Goal: Information Seeking & Learning: Learn about a topic

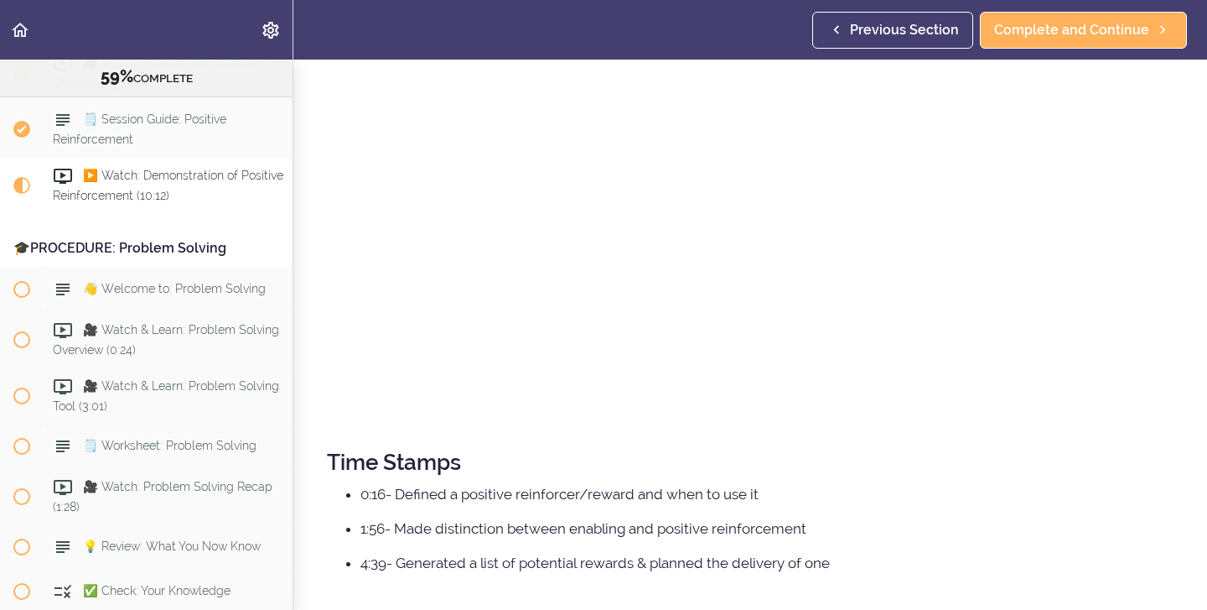
scroll to position [368, 0]
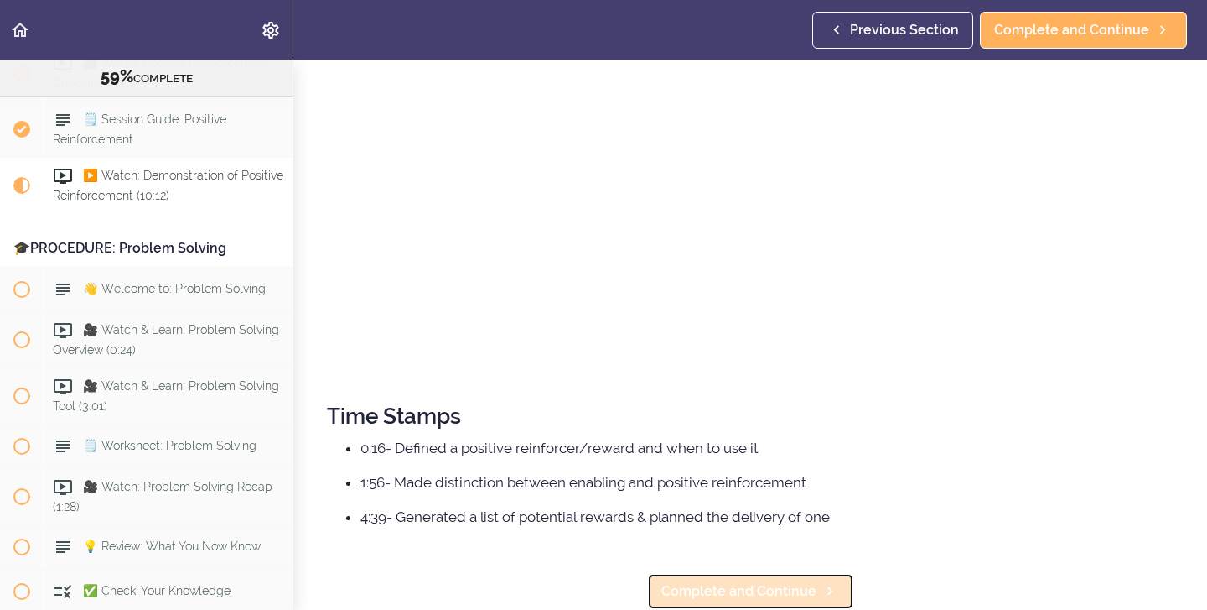
click at [714, 590] on span "Complete and Continue" at bounding box center [739, 591] width 155 height 20
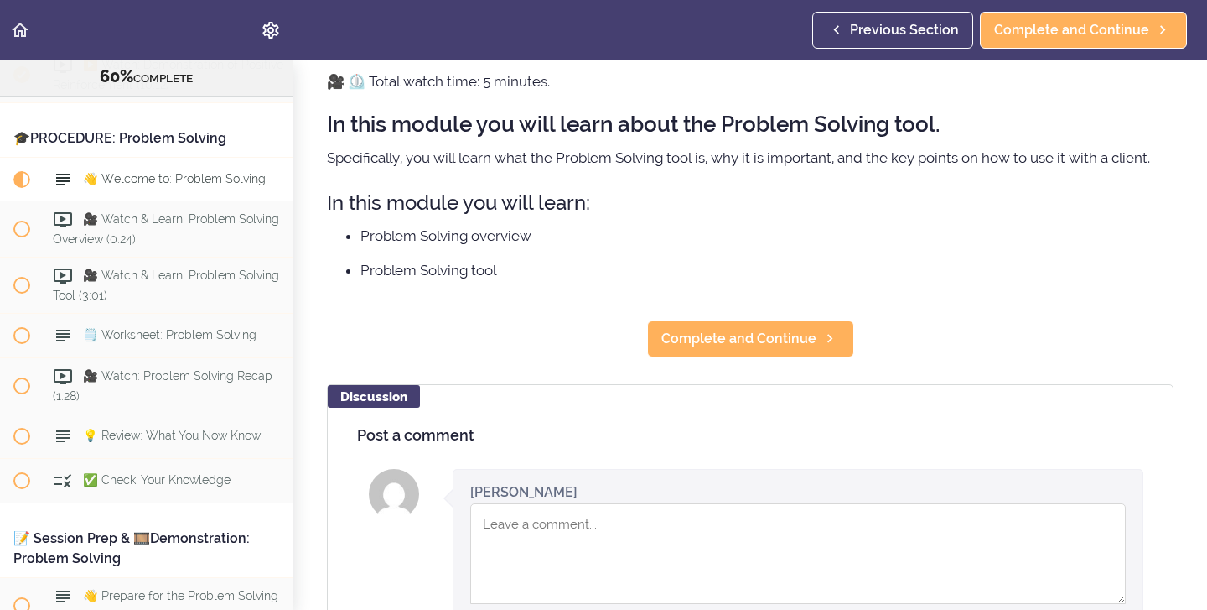
scroll to position [19, 0]
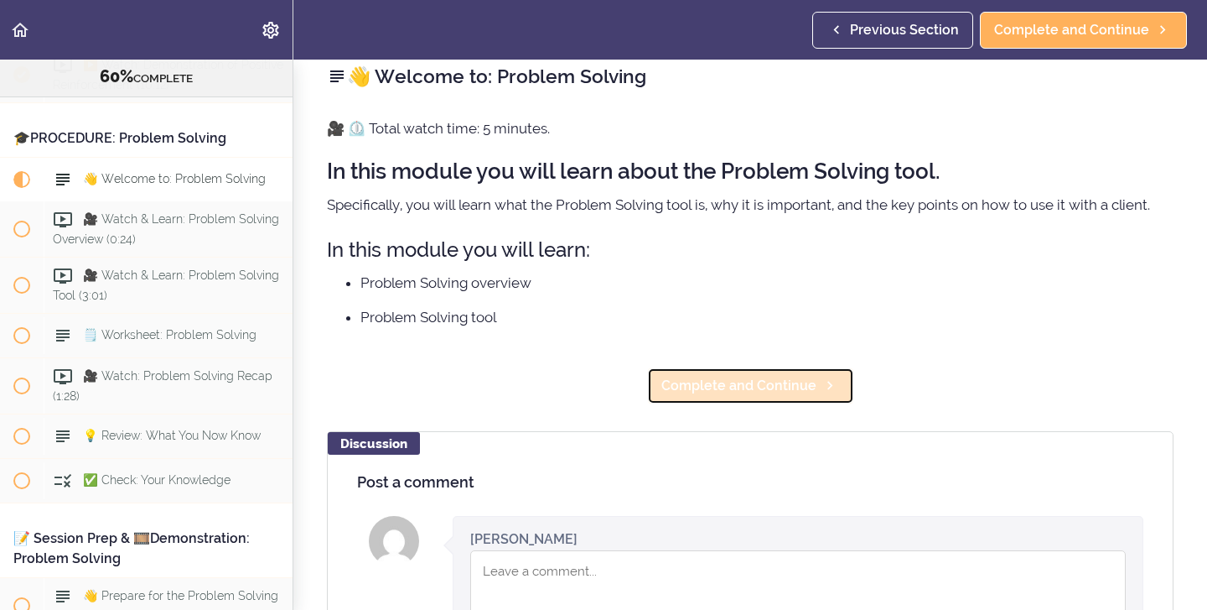
click at [743, 393] on span "Complete and Continue" at bounding box center [739, 386] width 155 height 20
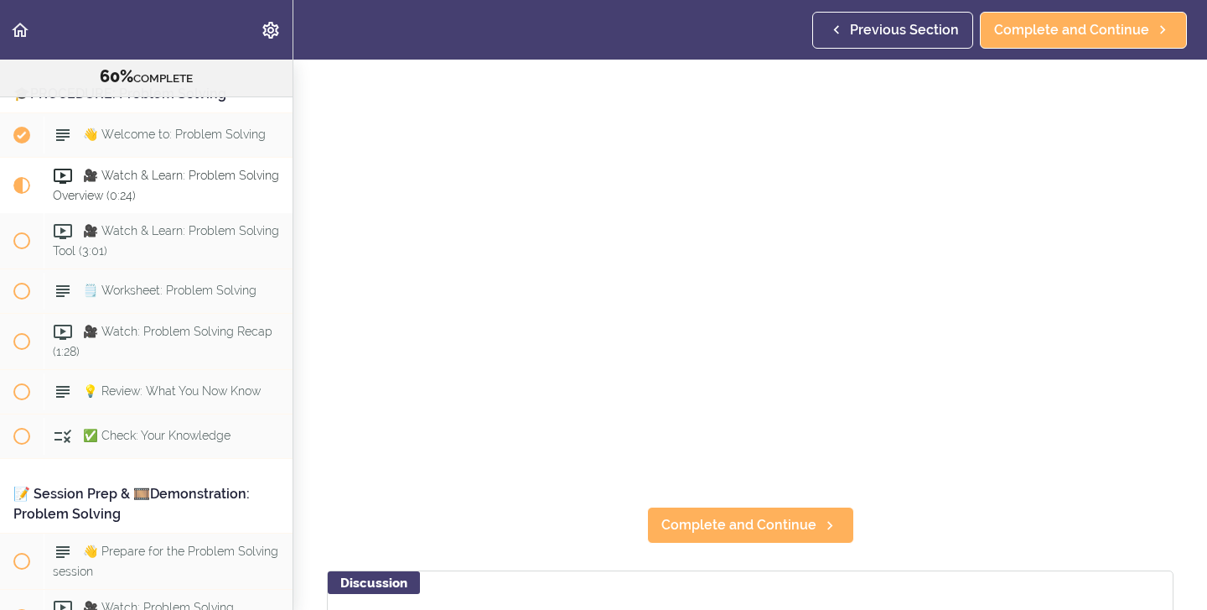
scroll to position [136, 0]
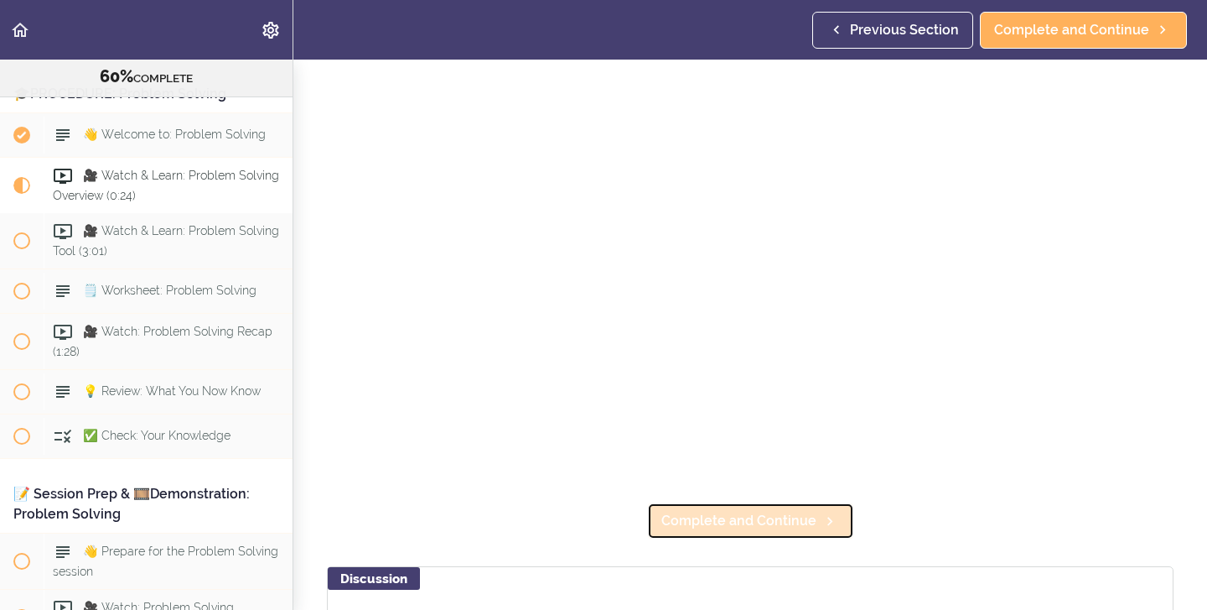
click at [700, 523] on span "Complete and Continue" at bounding box center [739, 521] width 155 height 20
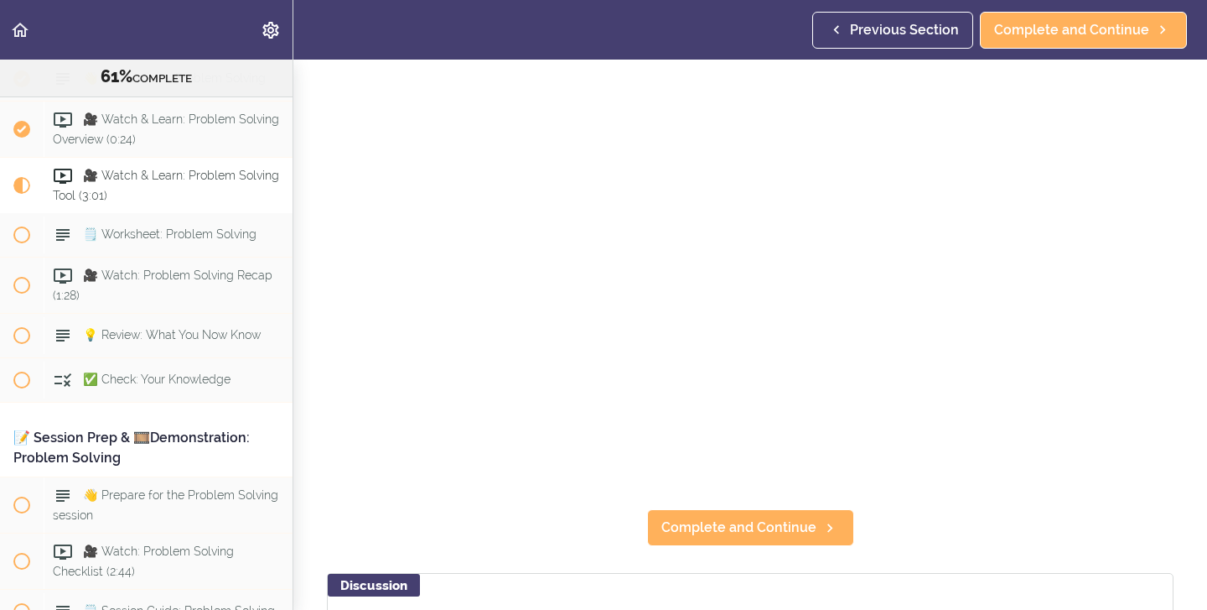
scroll to position [138, 0]
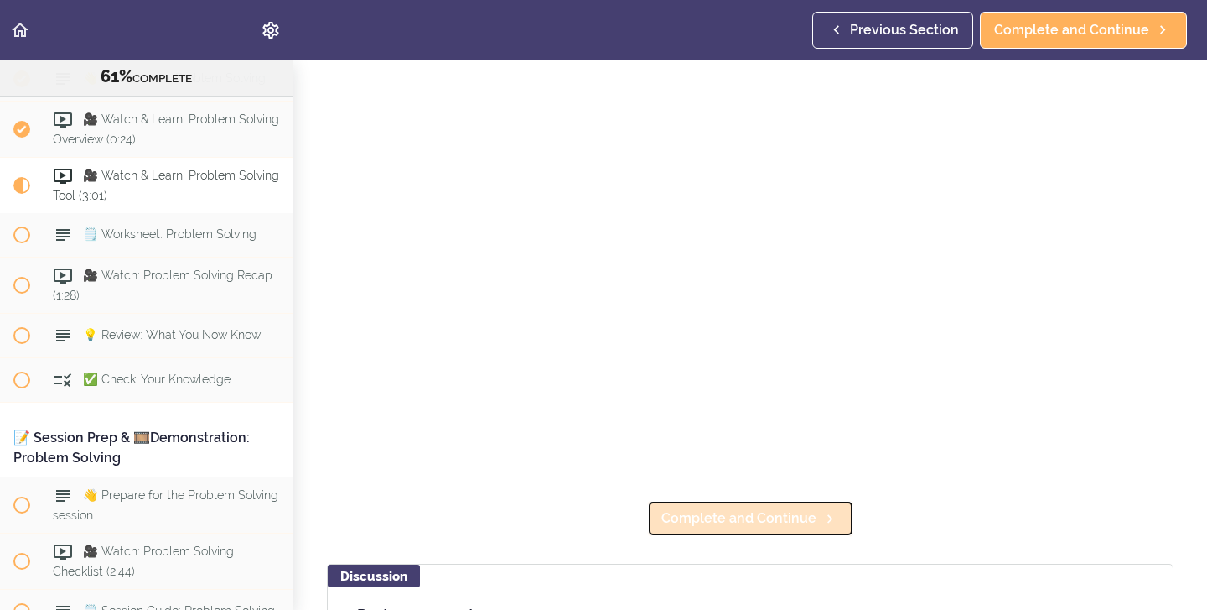
click at [742, 523] on span "Complete and Continue" at bounding box center [739, 518] width 155 height 20
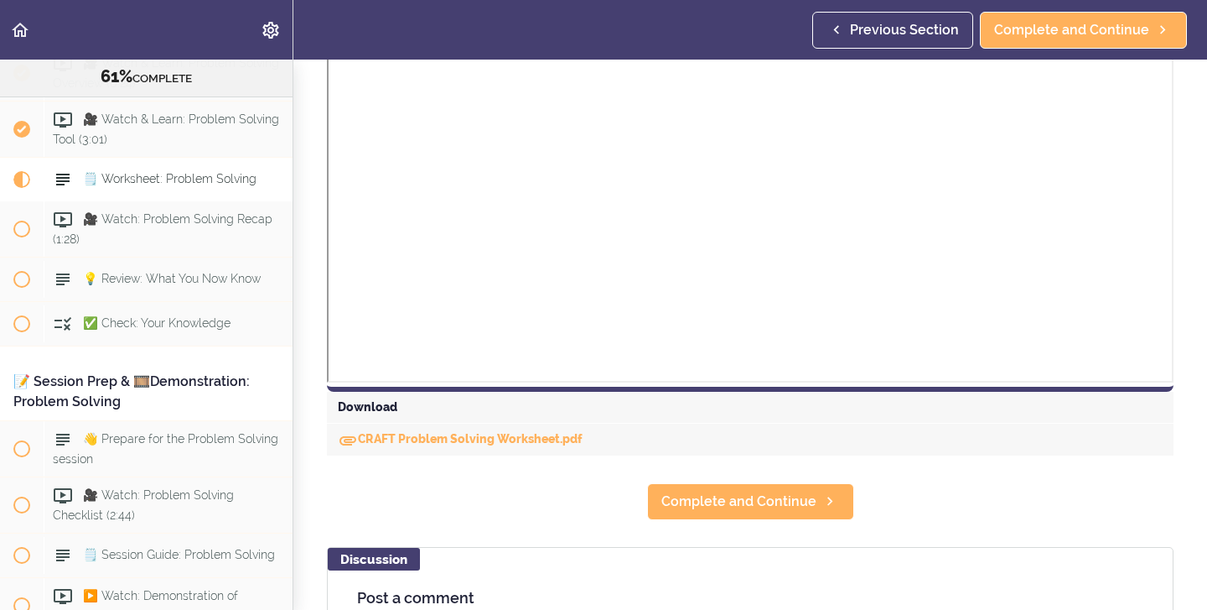
scroll to position [542, 0]
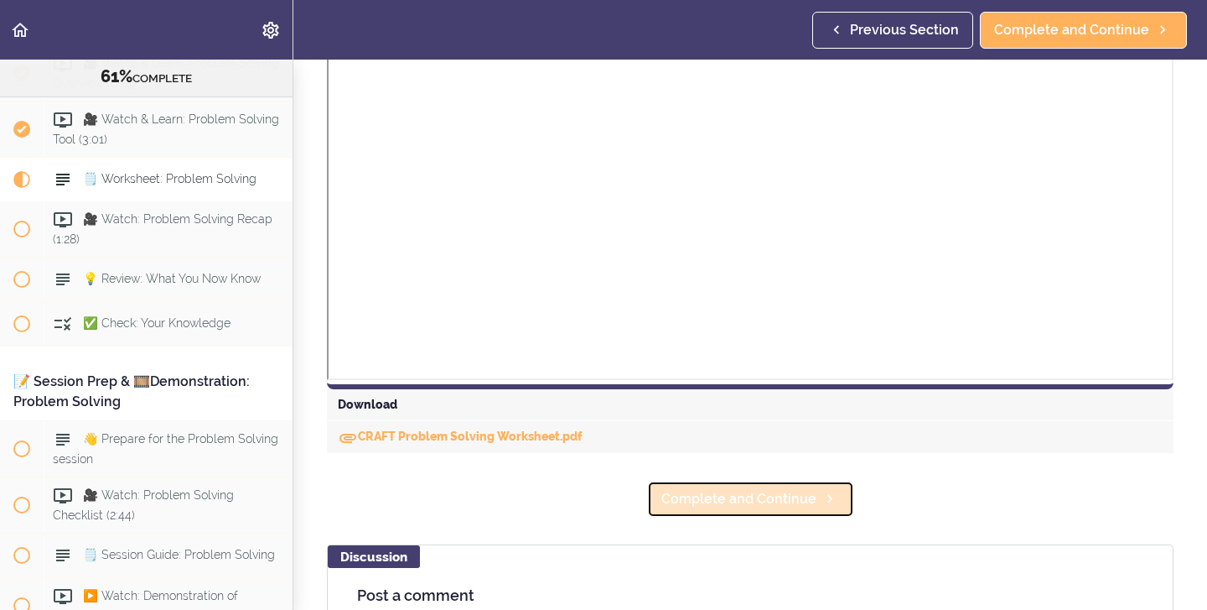
click at [735, 505] on span "Complete and Continue" at bounding box center [739, 499] width 155 height 20
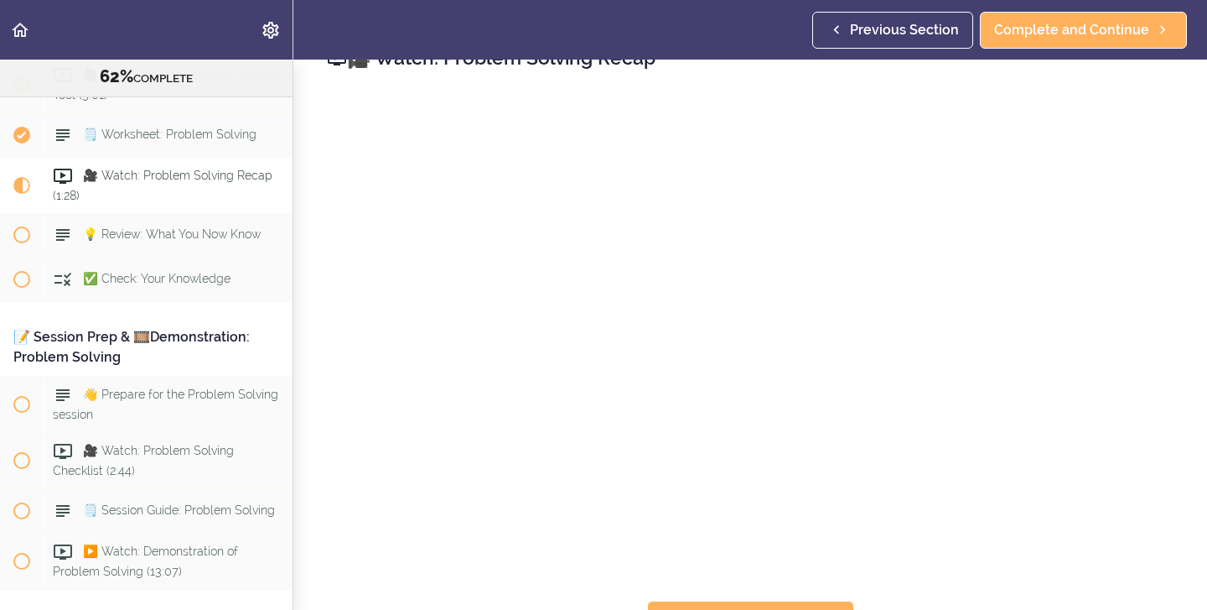
scroll to position [22, 0]
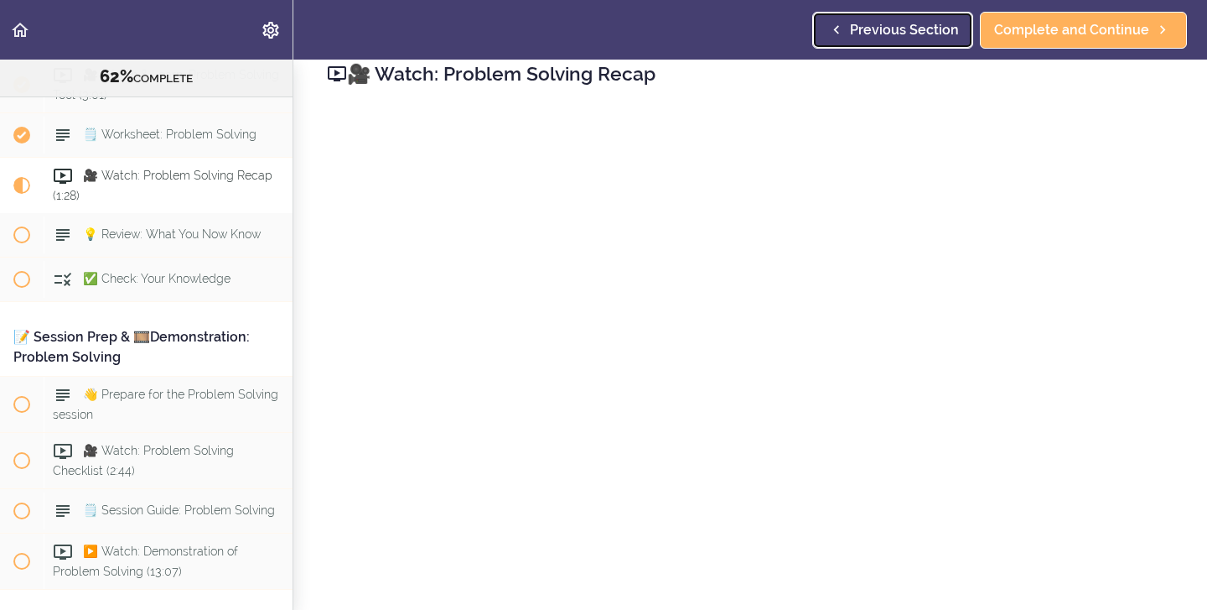
click at [905, 32] on span "Previous Section" at bounding box center [904, 30] width 109 height 20
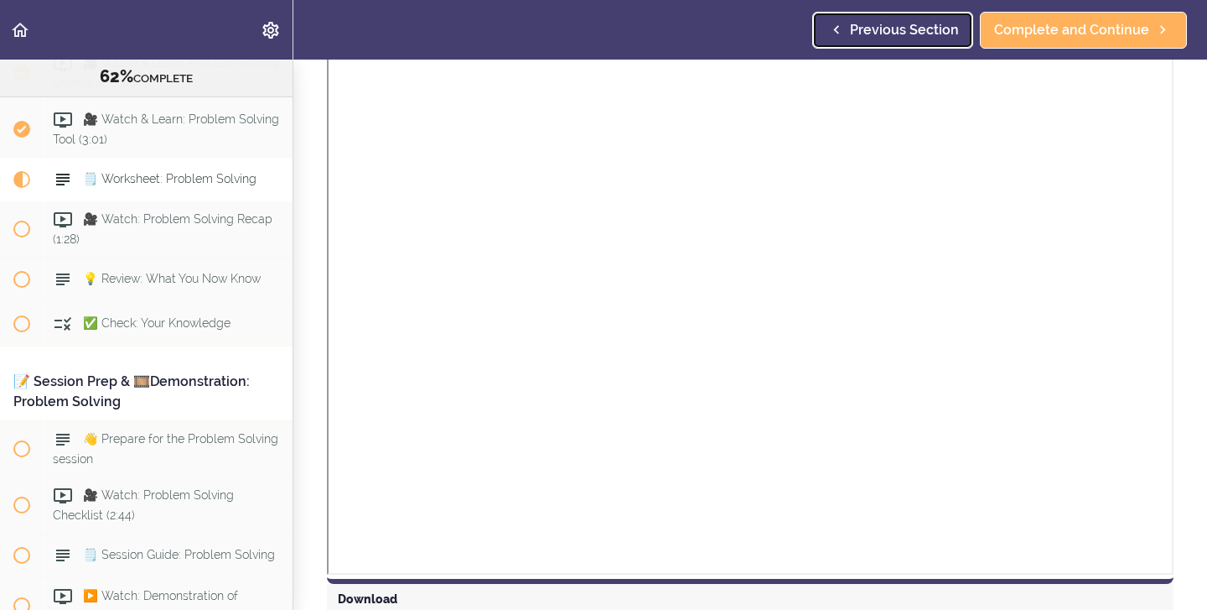
scroll to position [350, 0]
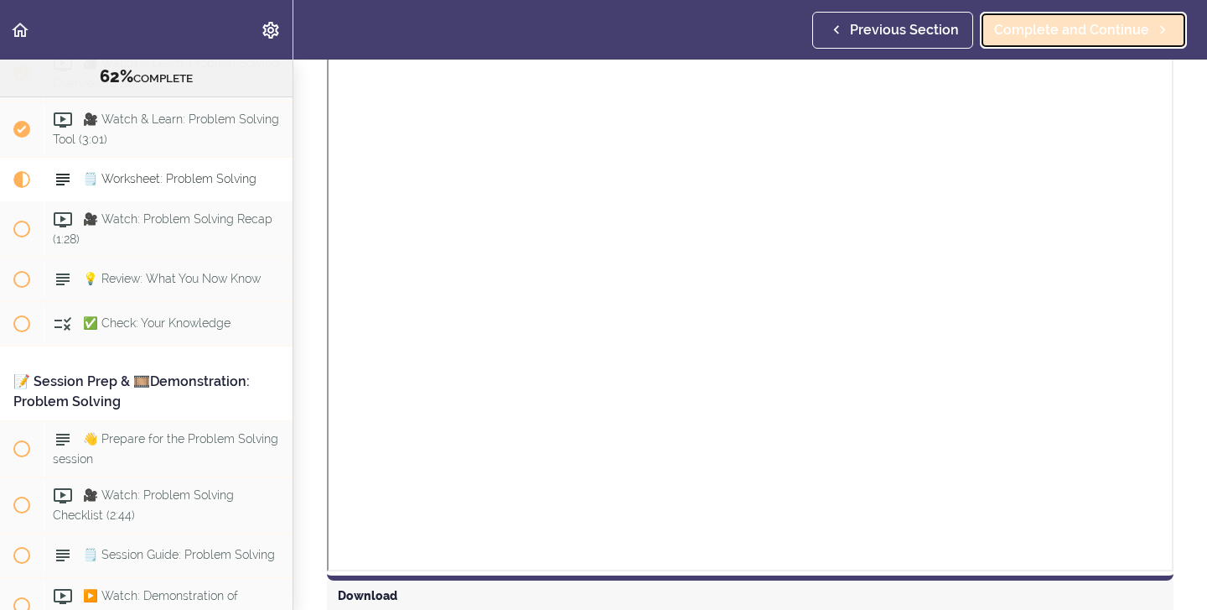
click at [1047, 36] on span "Complete and Continue" at bounding box center [1071, 30] width 155 height 20
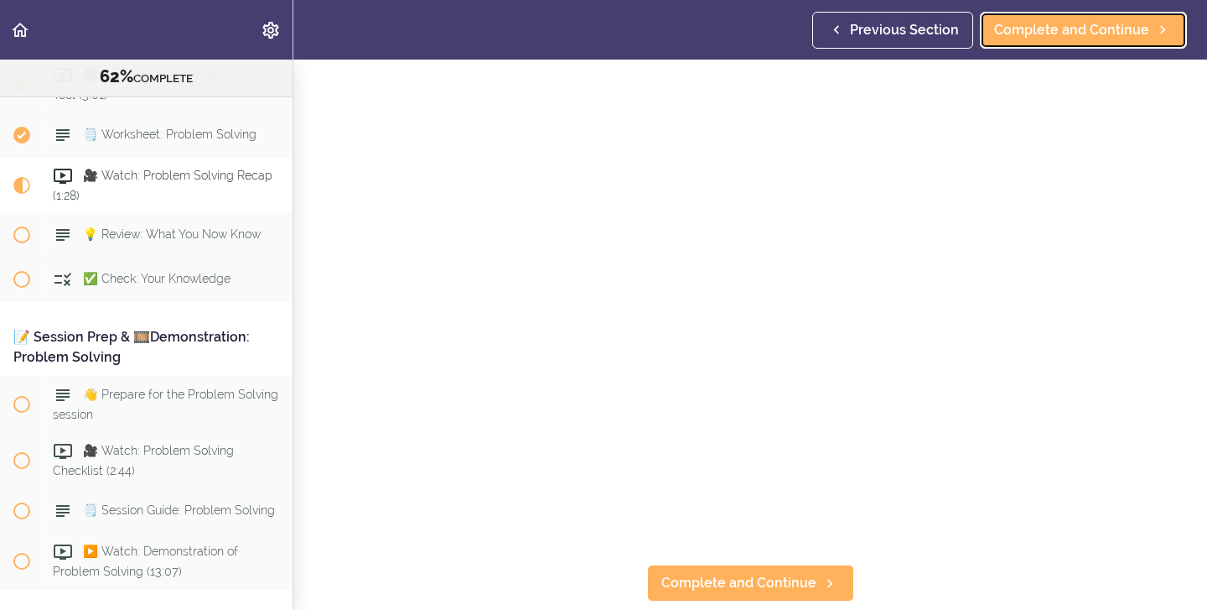
scroll to position [77, 0]
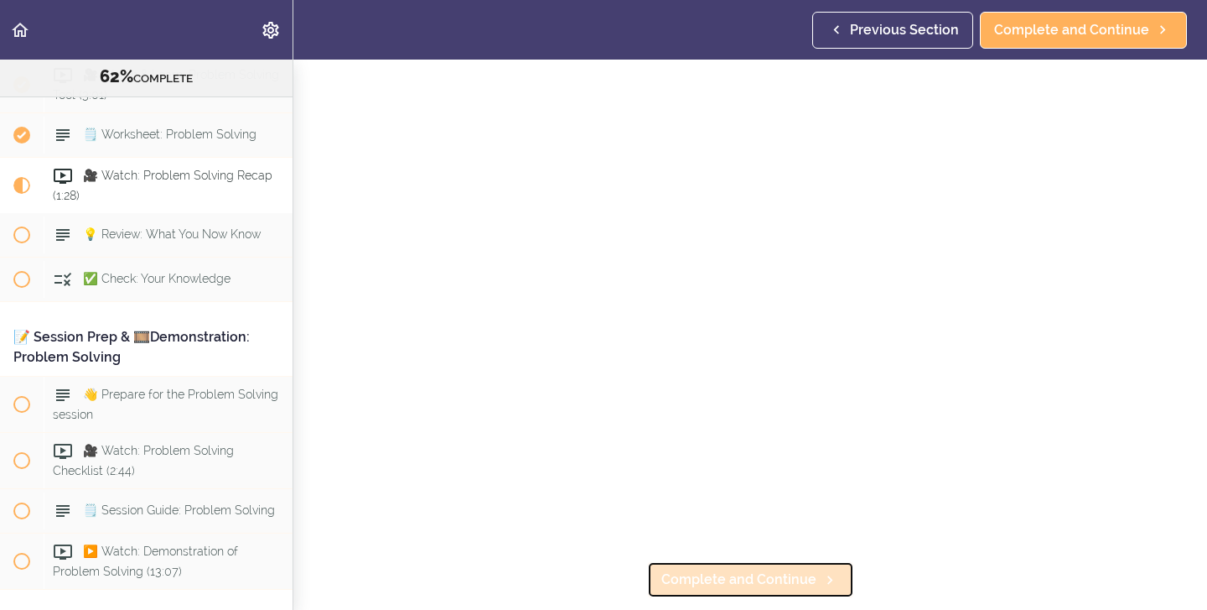
click at [693, 573] on span "Complete and Continue" at bounding box center [739, 579] width 155 height 20
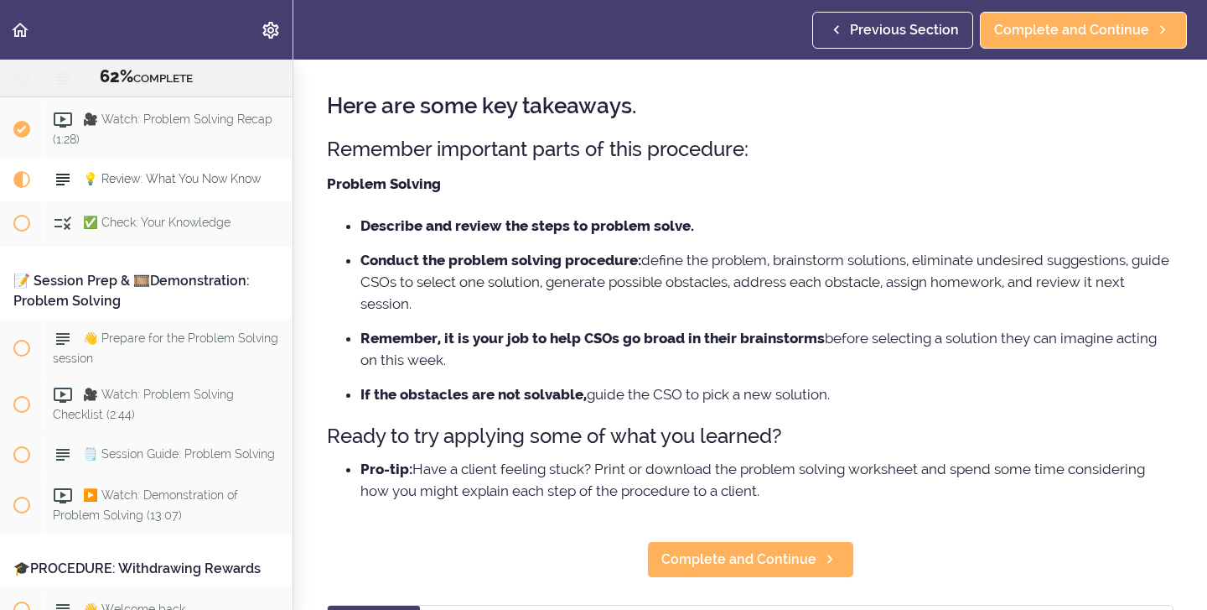
scroll to position [65, 0]
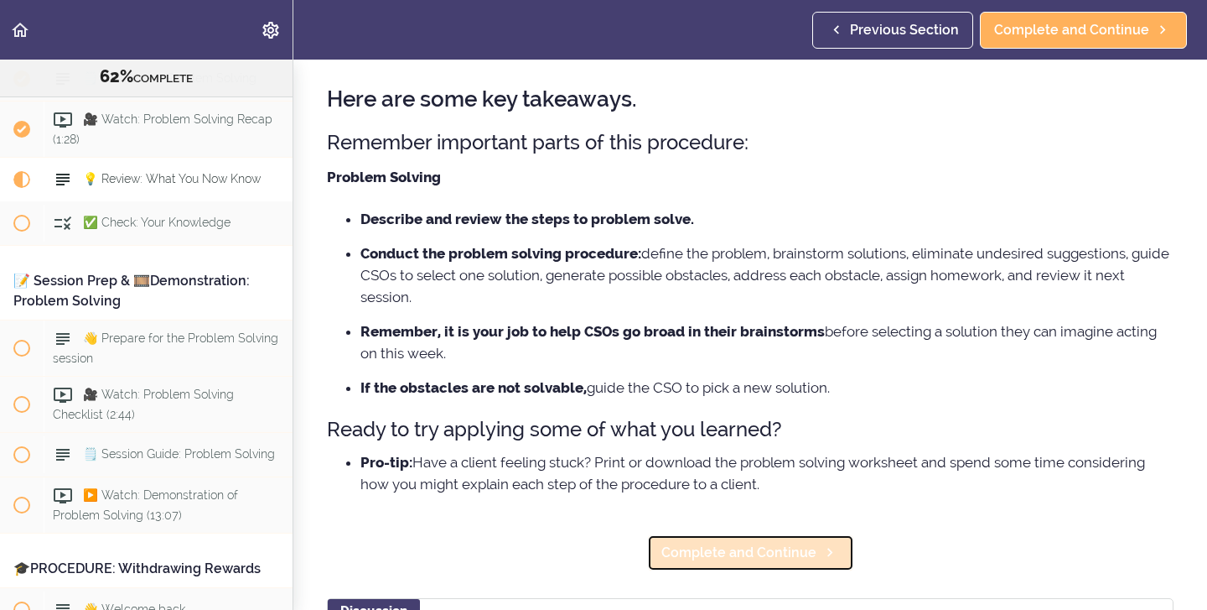
click at [672, 564] on link "Complete and Continue" at bounding box center [750, 552] width 207 height 37
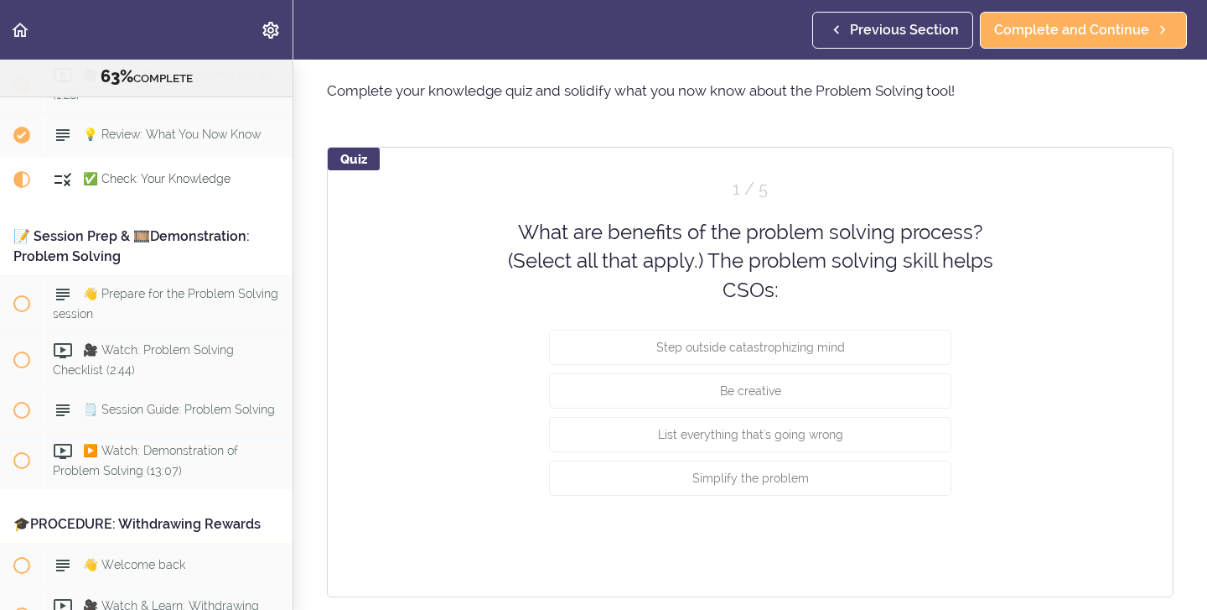
scroll to position [58, 0]
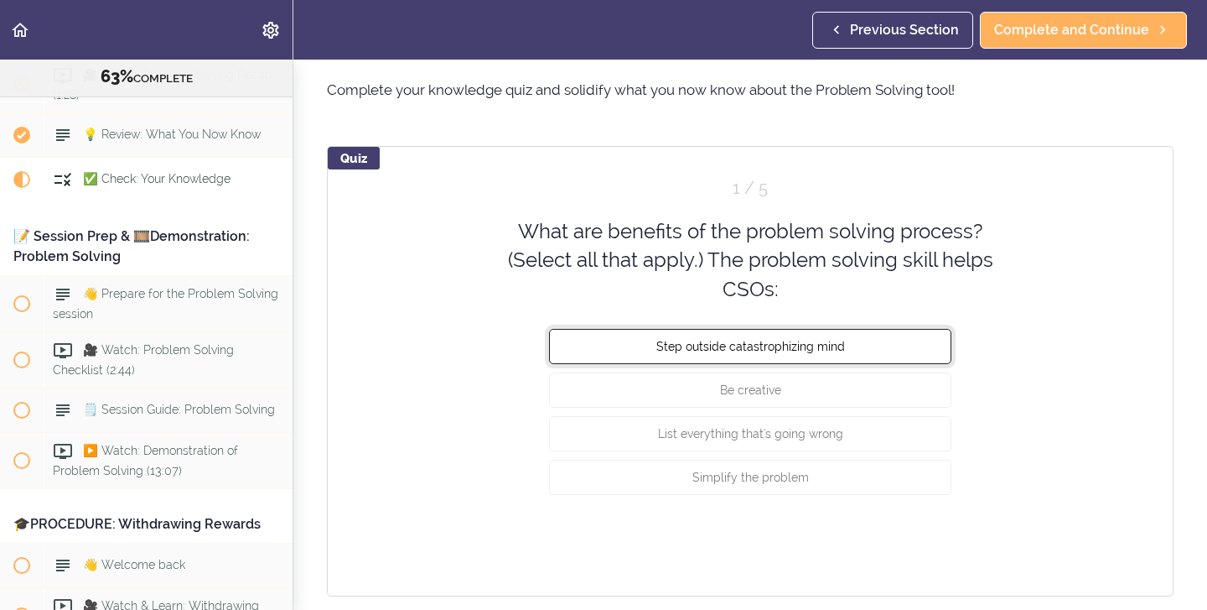
click at [807, 343] on span "Step outside catastrophizing mind" at bounding box center [751, 346] width 189 height 13
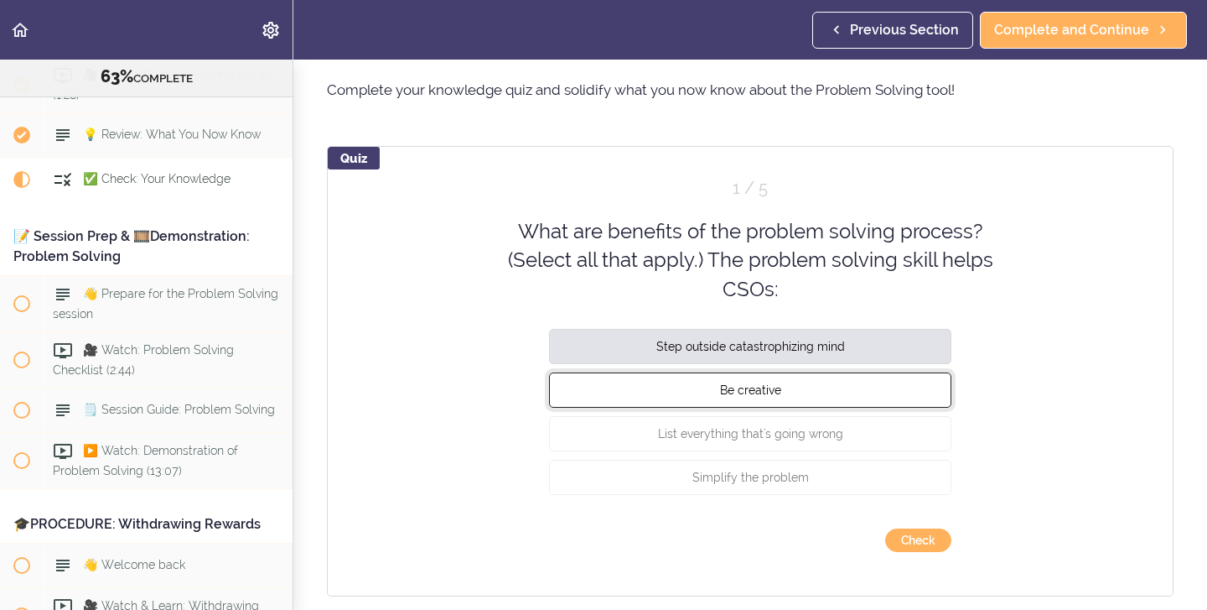
click at [743, 399] on button "Be creative" at bounding box center [750, 389] width 402 height 35
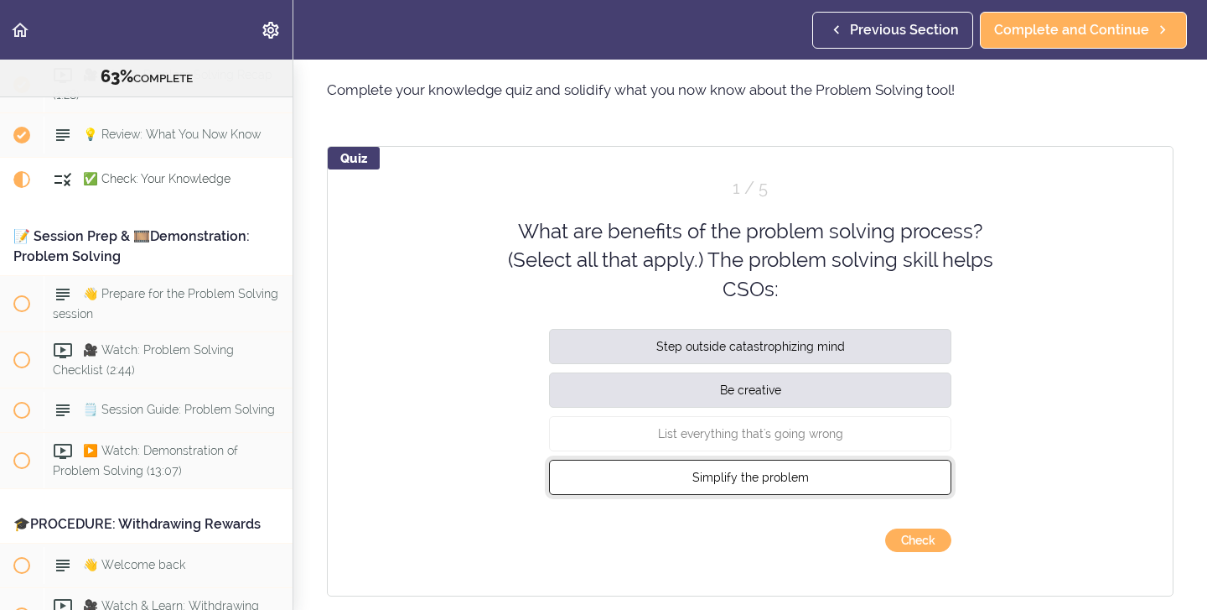
click at [713, 478] on span "Simplify the problem" at bounding box center [751, 476] width 117 height 13
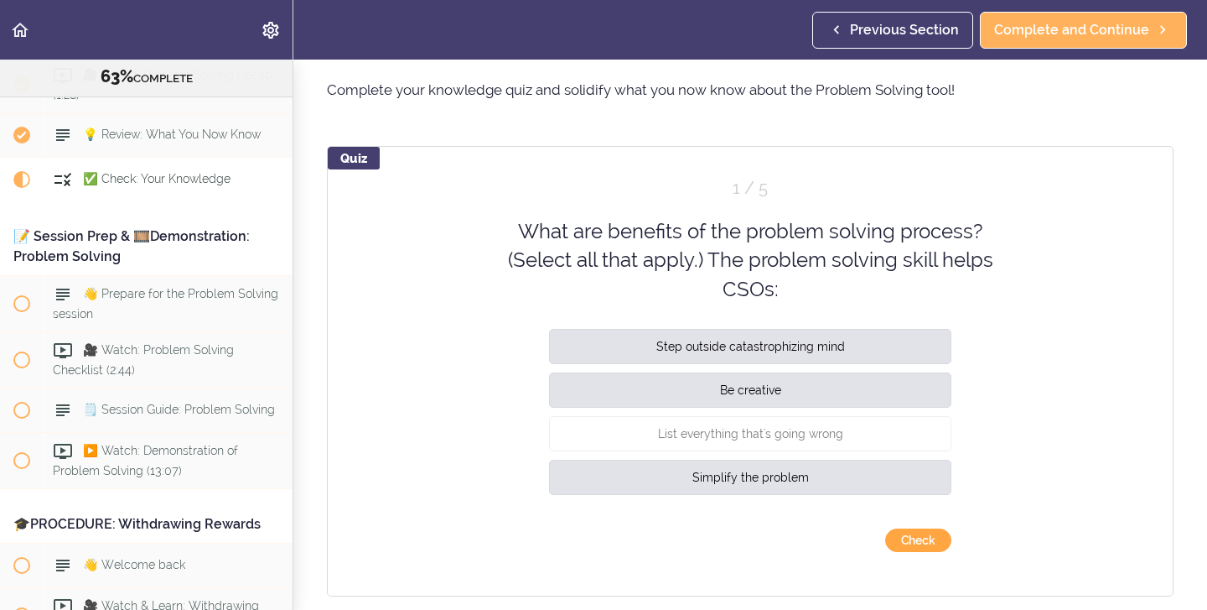
click at [919, 536] on button "Check" at bounding box center [918, 539] width 66 height 23
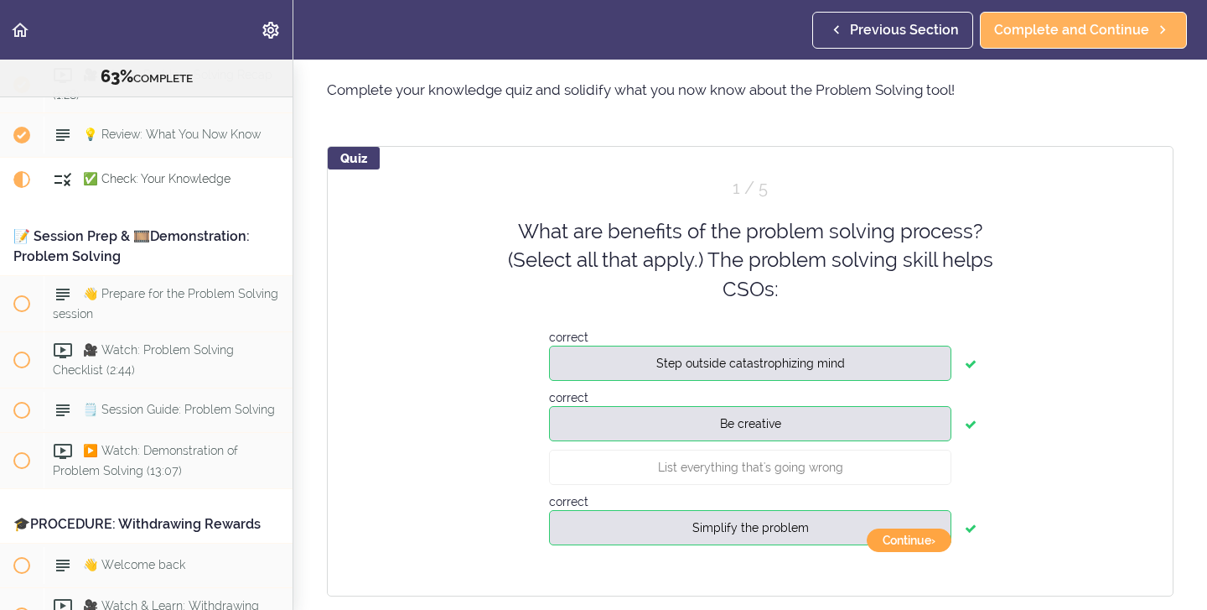
click at [919, 536] on button "Continue ›" at bounding box center [909, 539] width 85 height 23
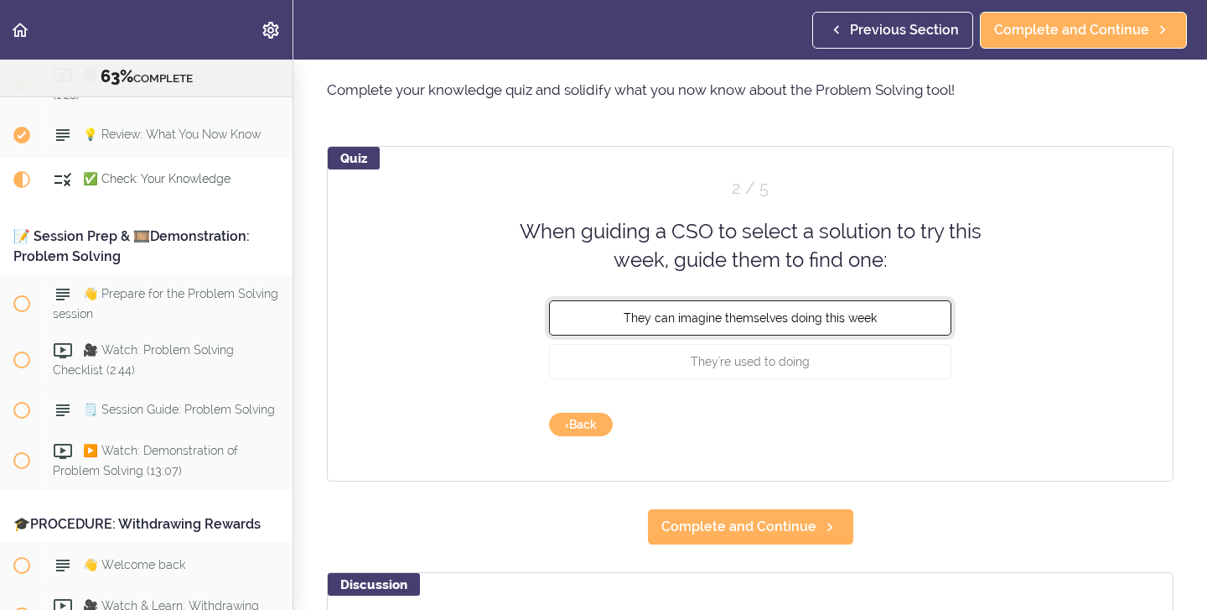
click at [887, 330] on button "They can imagine themselves doing this week" at bounding box center [750, 316] width 402 height 35
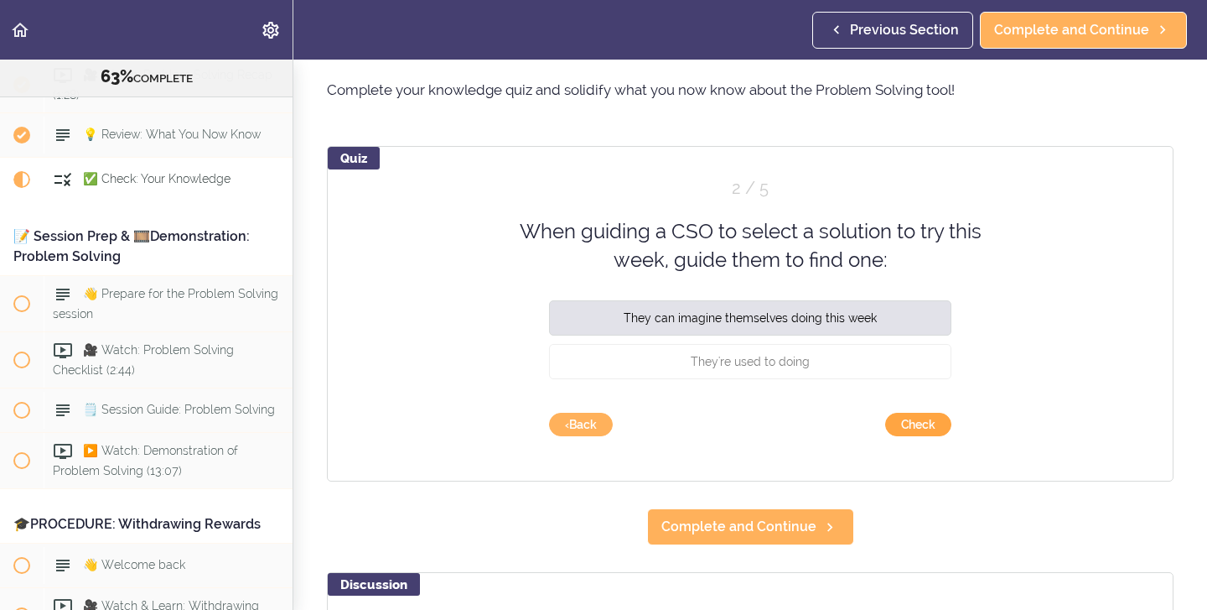
click at [900, 435] on button "Check" at bounding box center [918, 424] width 66 height 23
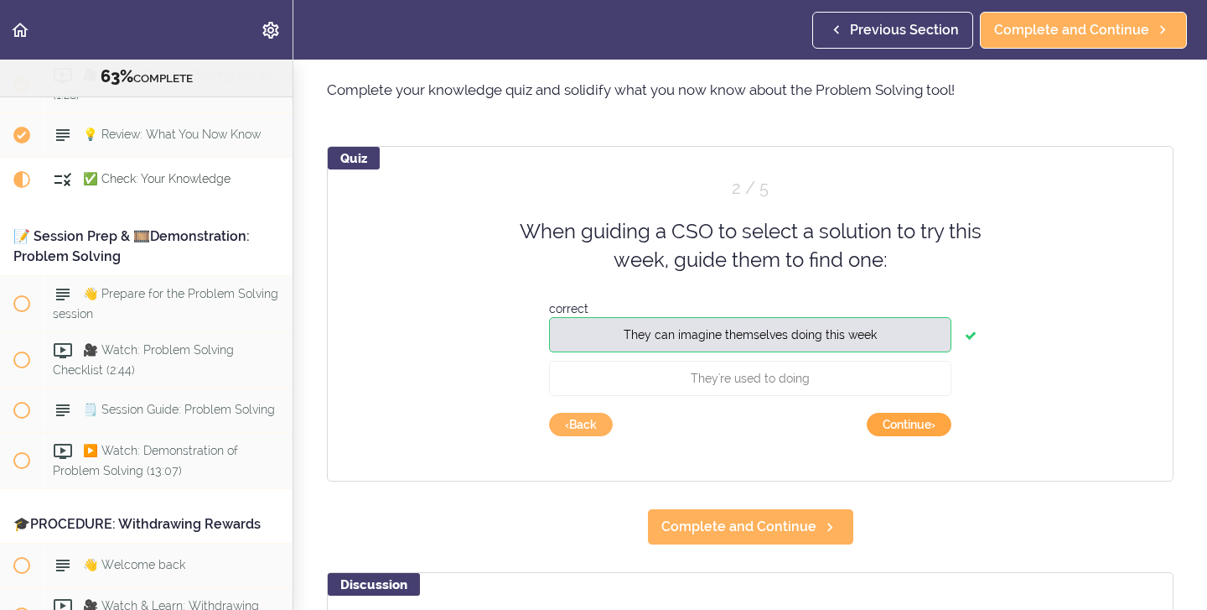
click at [900, 435] on button "Continue ›" at bounding box center [909, 424] width 85 height 23
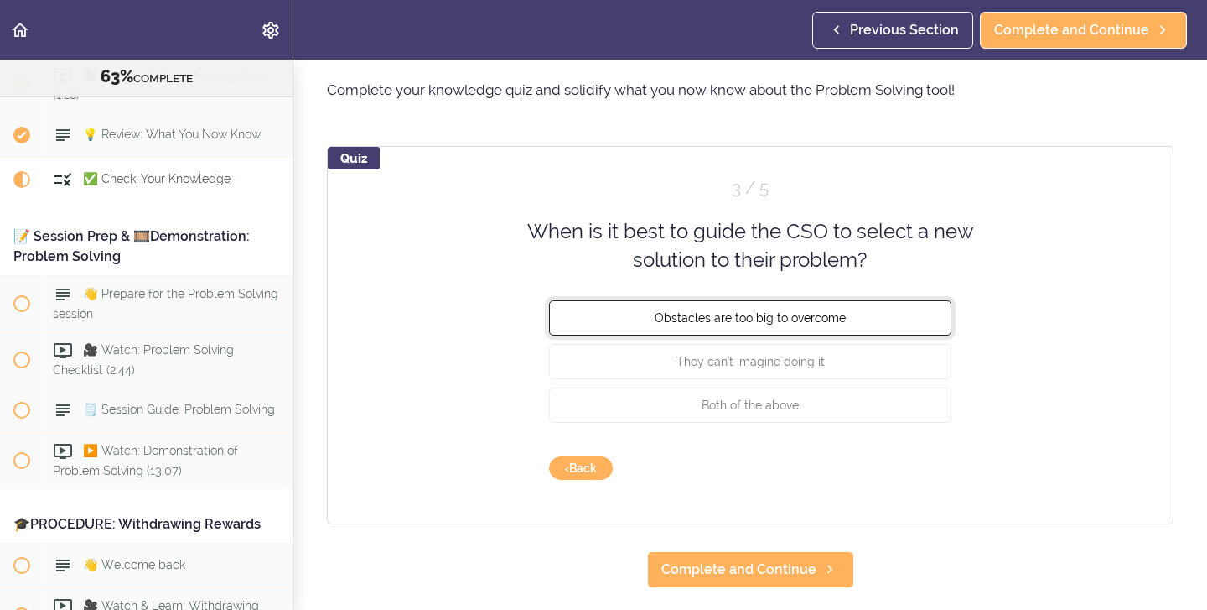
click at [880, 323] on button "Obstacles are too big to overcome" at bounding box center [750, 316] width 402 height 35
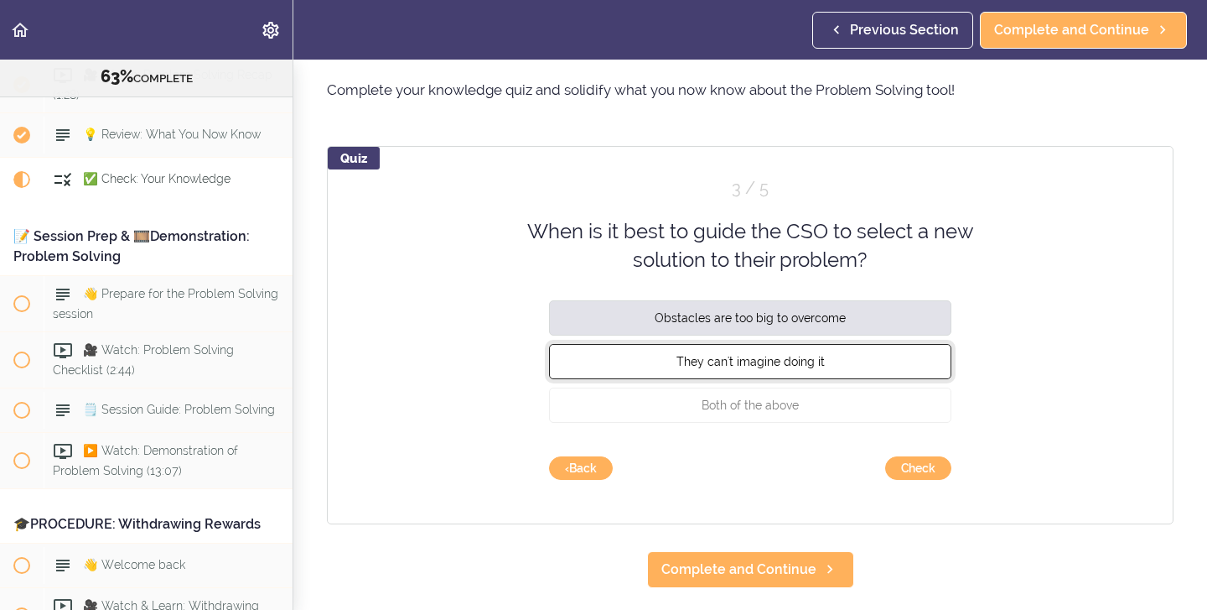
click at [839, 364] on button "They can't imagine doing it" at bounding box center [750, 360] width 402 height 35
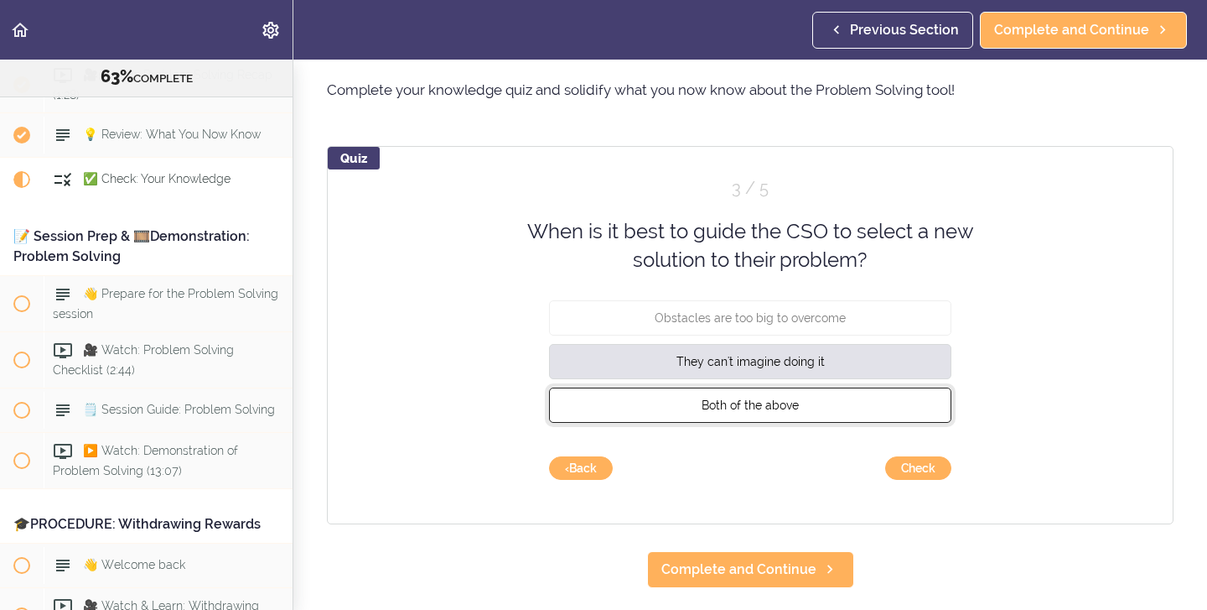
click at [805, 412] on button "Both of the above" at bounding box center [750, 404] width 402 height 35
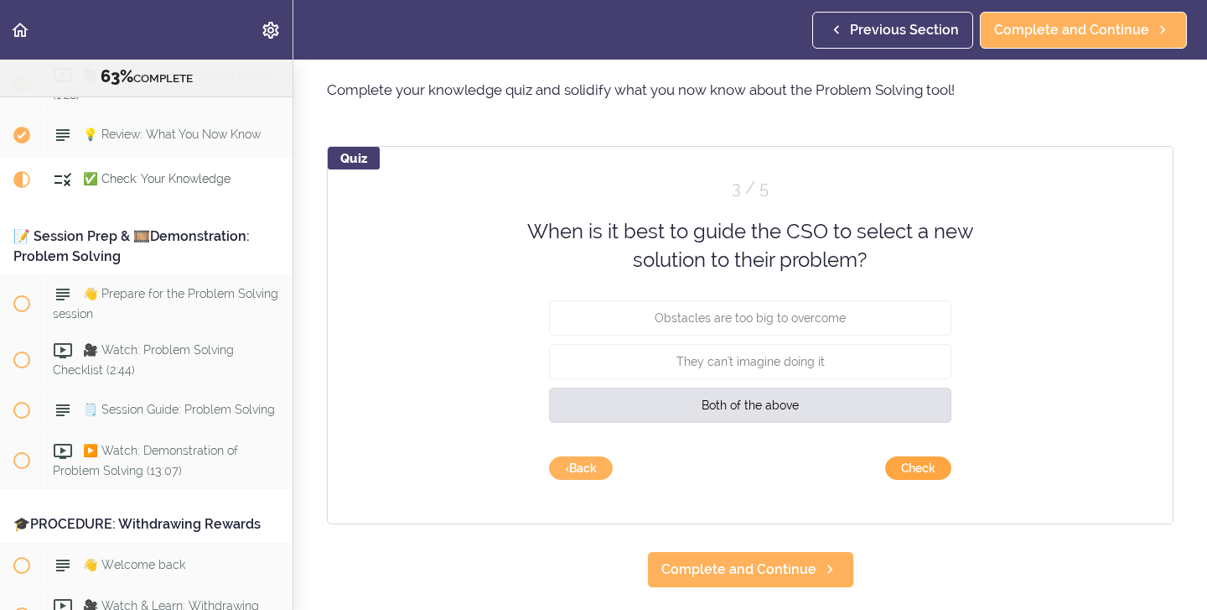
click at [915, 467] on button "Check" at bounding box center [918, 467] width 66 height 23
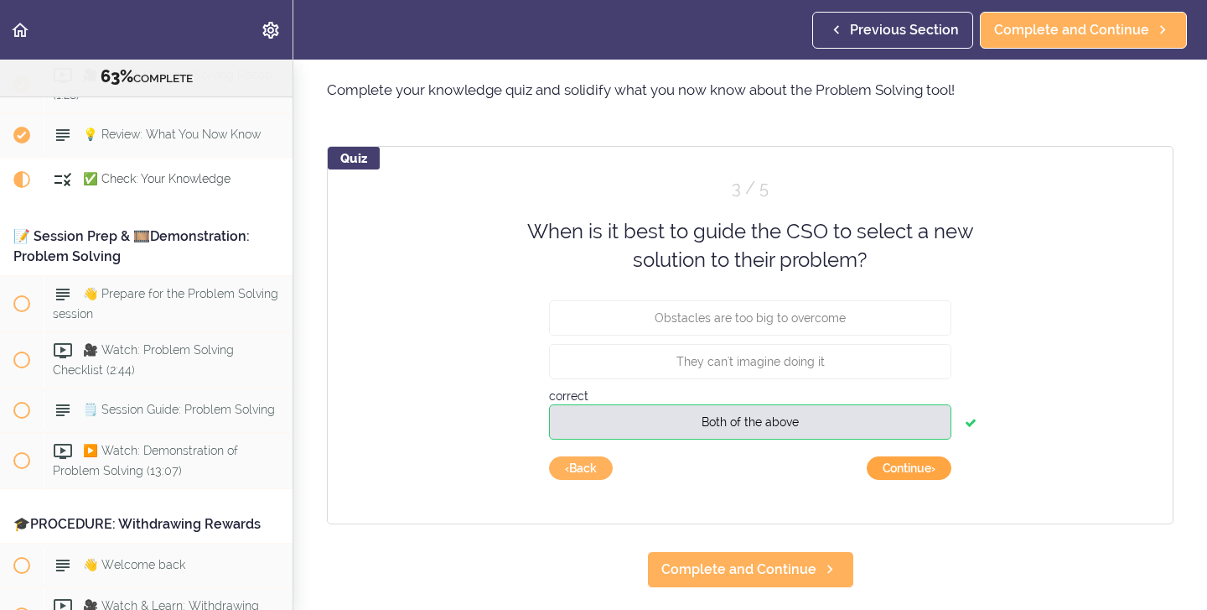
click at [915, 467] on button "Continue ›" at bounding box center [909, 467] width 85 height 23
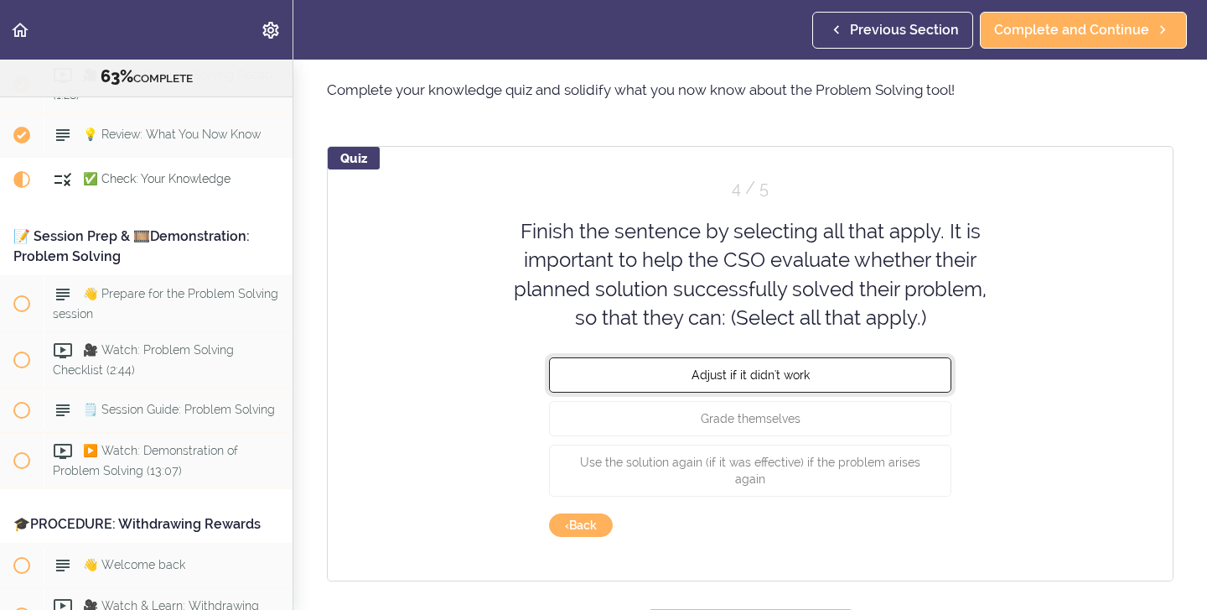
click at [730, 377] on span "Adjust if it didn't work" at bounding box center [751, 374] width 118 height 13
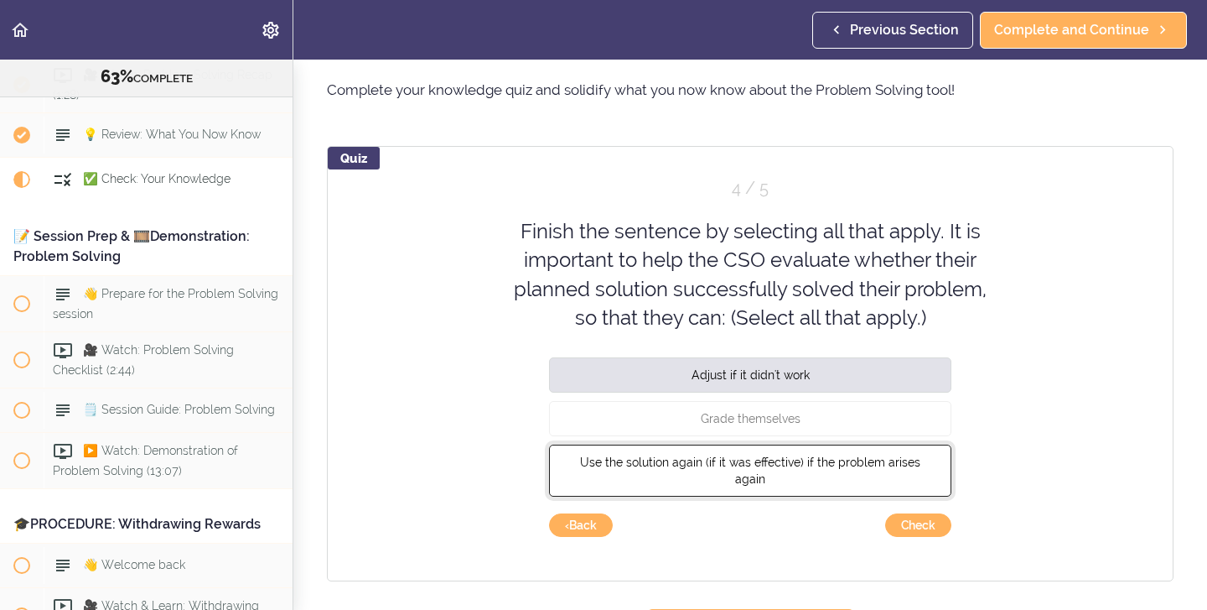
click at [695, 459] on span "Use the solution again (if it was effective) if the problem arises again" at bounding box center [750, 470] width 340 height 30
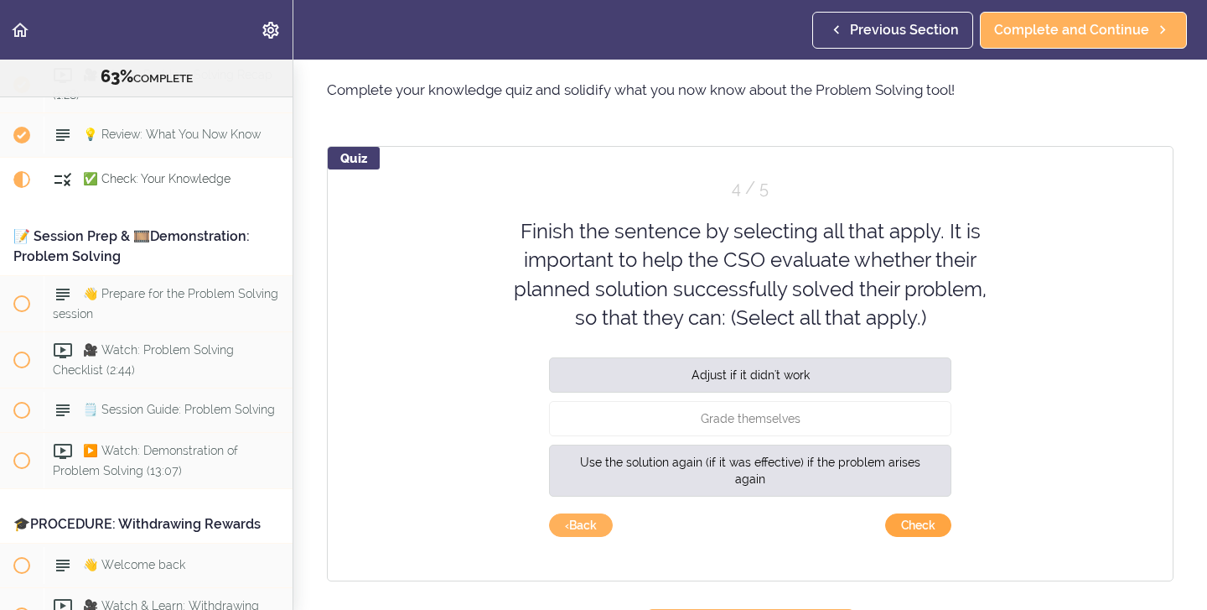
click at [911, 531] on button "Check" at bounding box center [918, 524] width 66 height 23
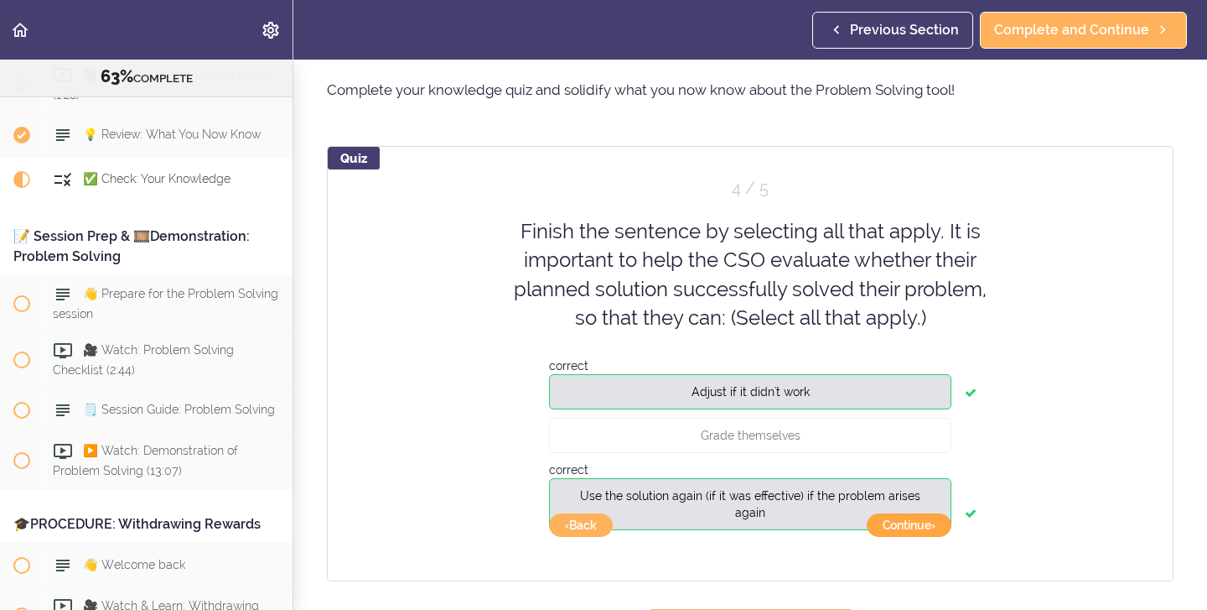
click at [910, 532] on button "Continue ›" at bounding box center [909, 524] width 85 height 23
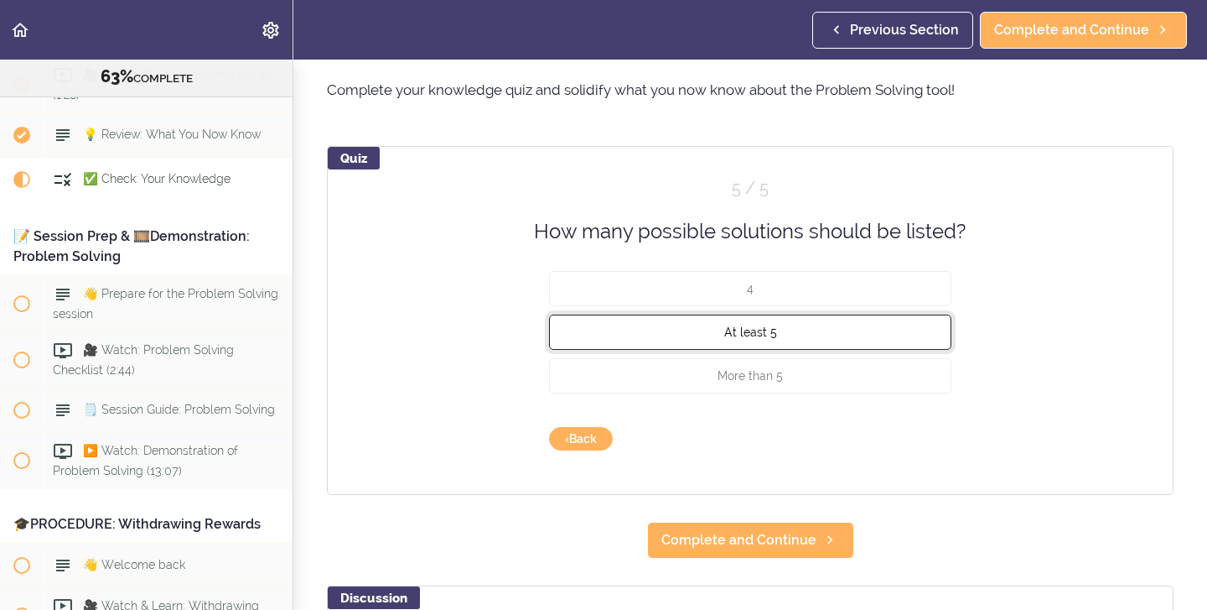
click at [766, 339] on button "At least 5" at bounding box center [750, 331] width 402 height 35
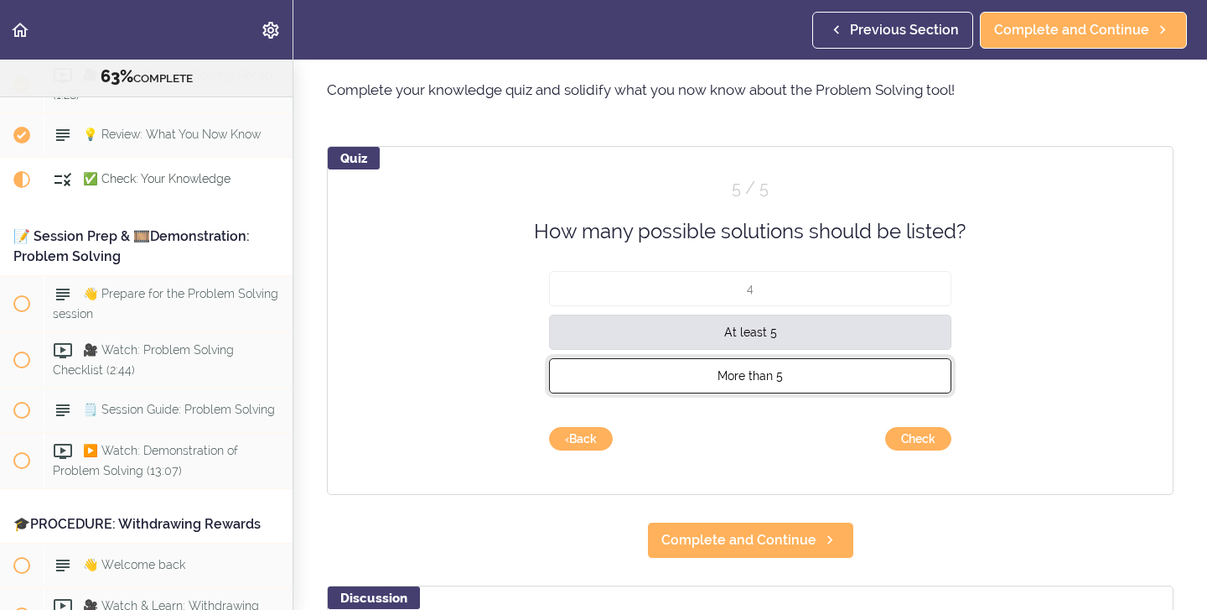
click at [763, 382] on button "More than 5" at bounding box center [750, 375] width 402 height 35
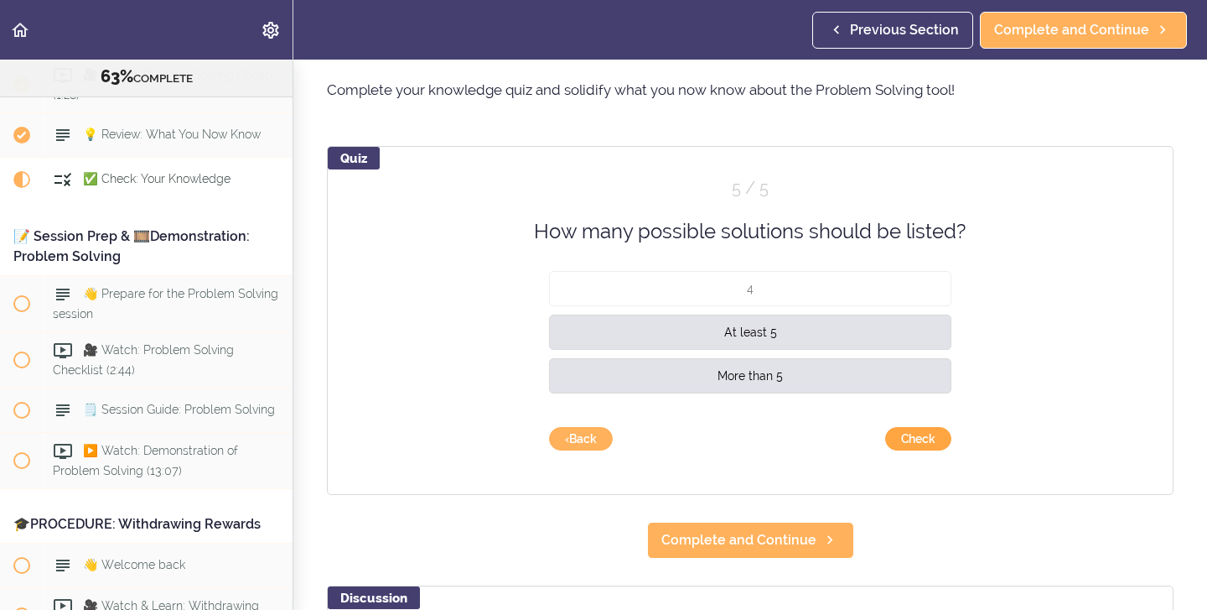
click at [908, 440] on button "Check" at bounding box center [918, 438] width 66 height 23
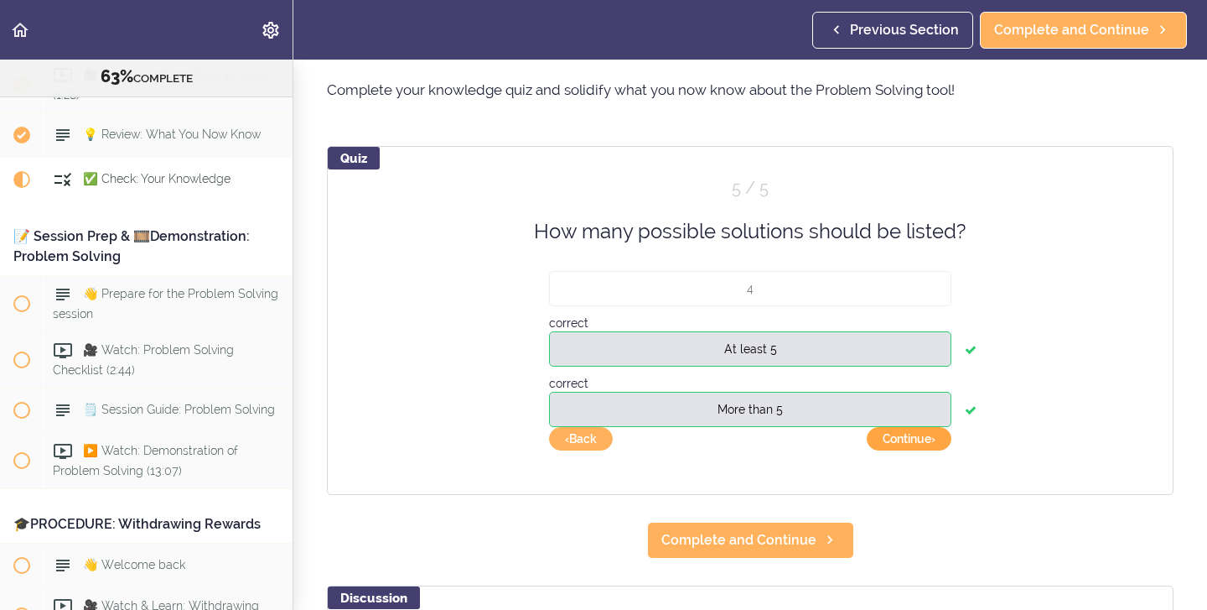
click at [907, 440] on button "Continue ›" at bounding box center [909, 438] width 85 height 23
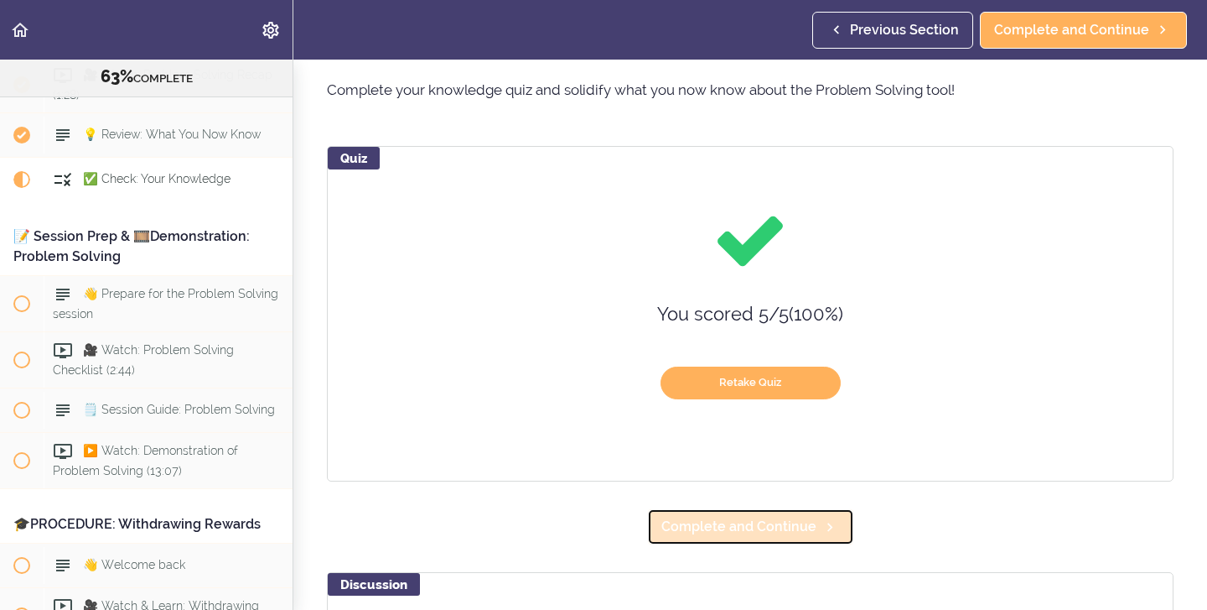
click at [758, 529] on span "Complete and Continue" at bounding box center [739, 526] width 155 height 20
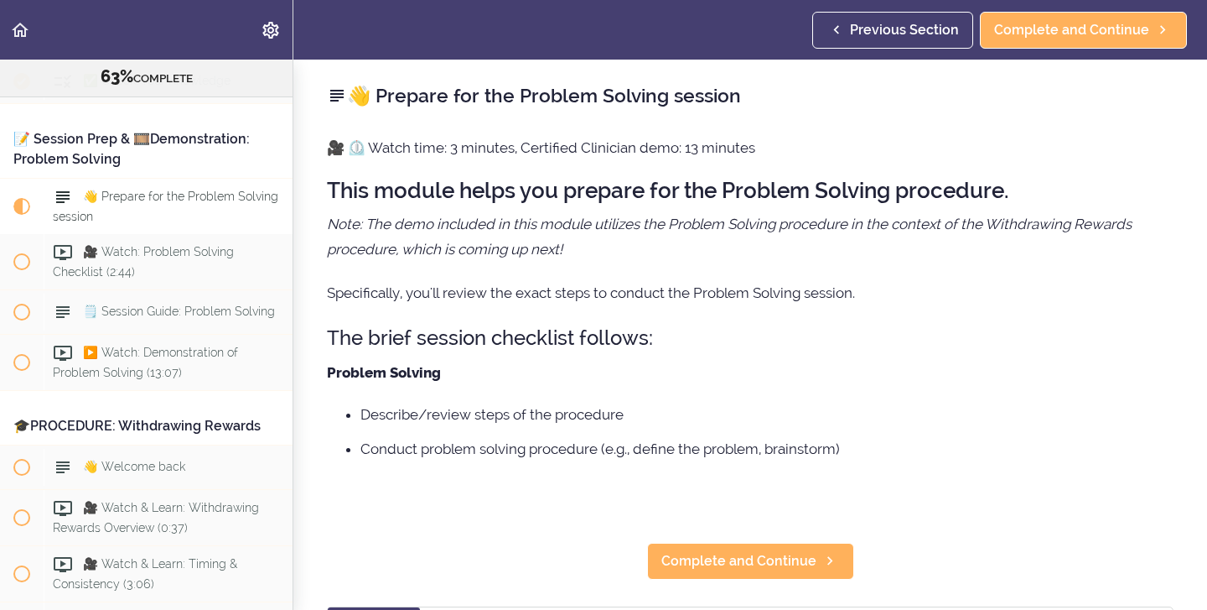
scroll to position [7803, 0]
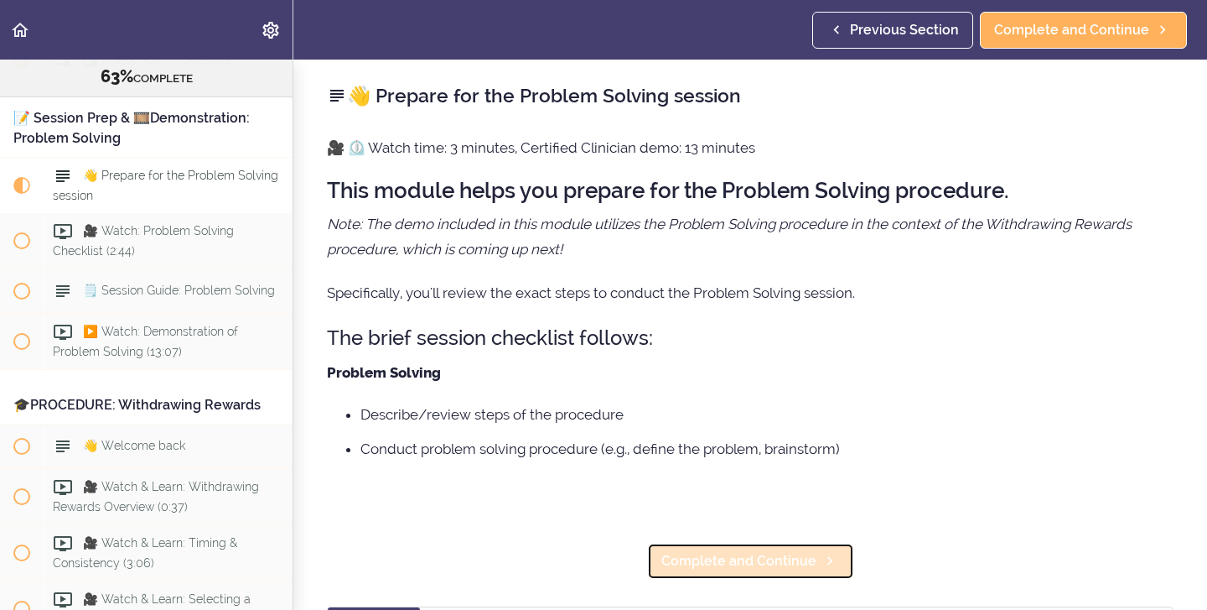
click at [717, 568] on span "Complete and Continue" at bounding box center [739, 561] width 155 height 20
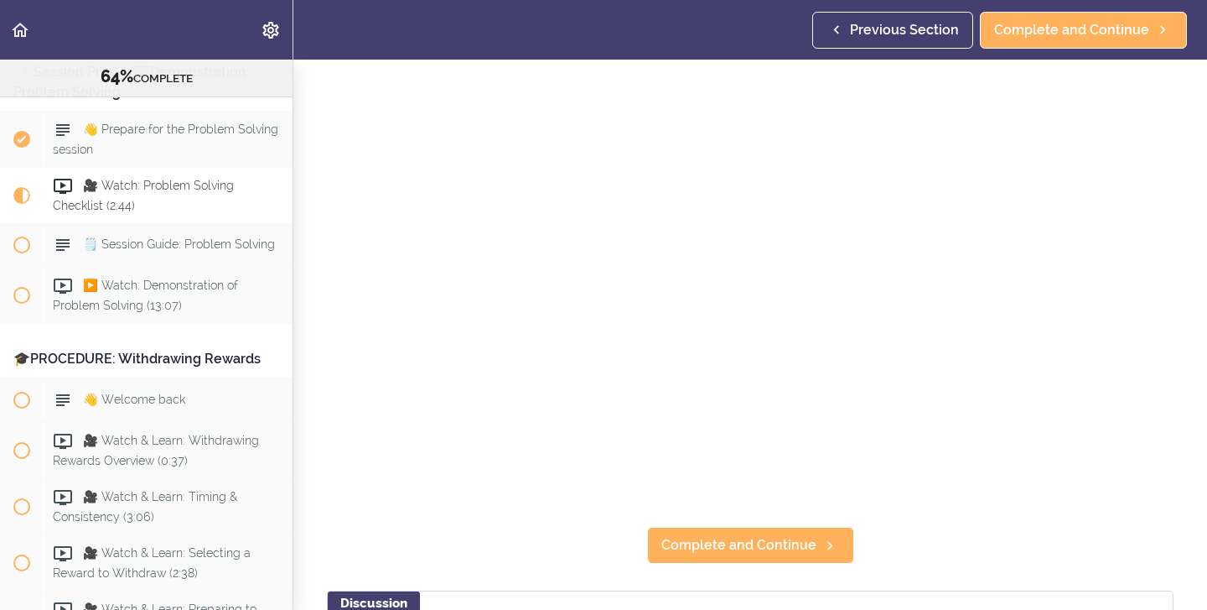
scroll to position [113, 0]
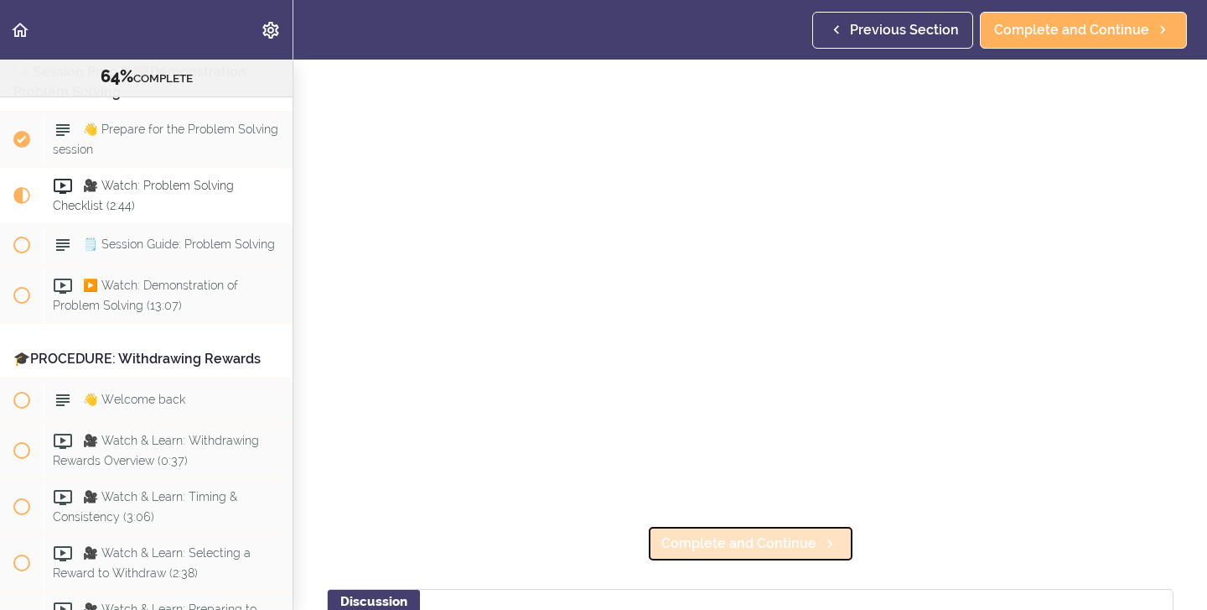
click at [706, 540] on span "Complete and Continue" at bounding box center [739, 543] width 155 height 20
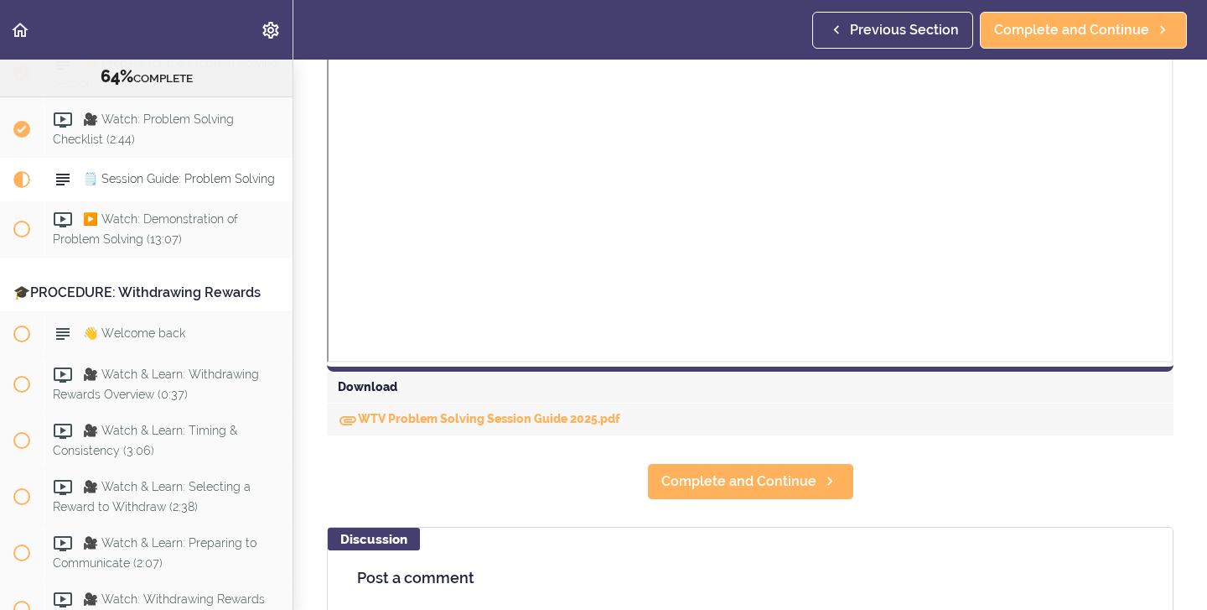
scroll to position [564, 0]
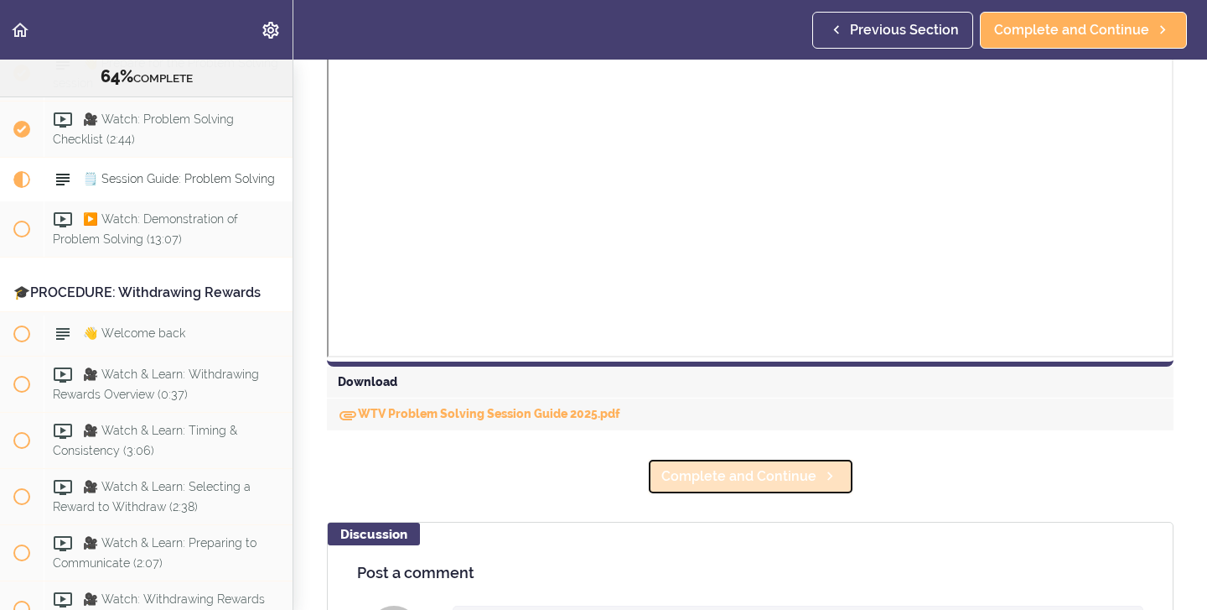
click at [698, 475] on span "Complete and Continue" at bounding box center [739, 476] width 155 height 20
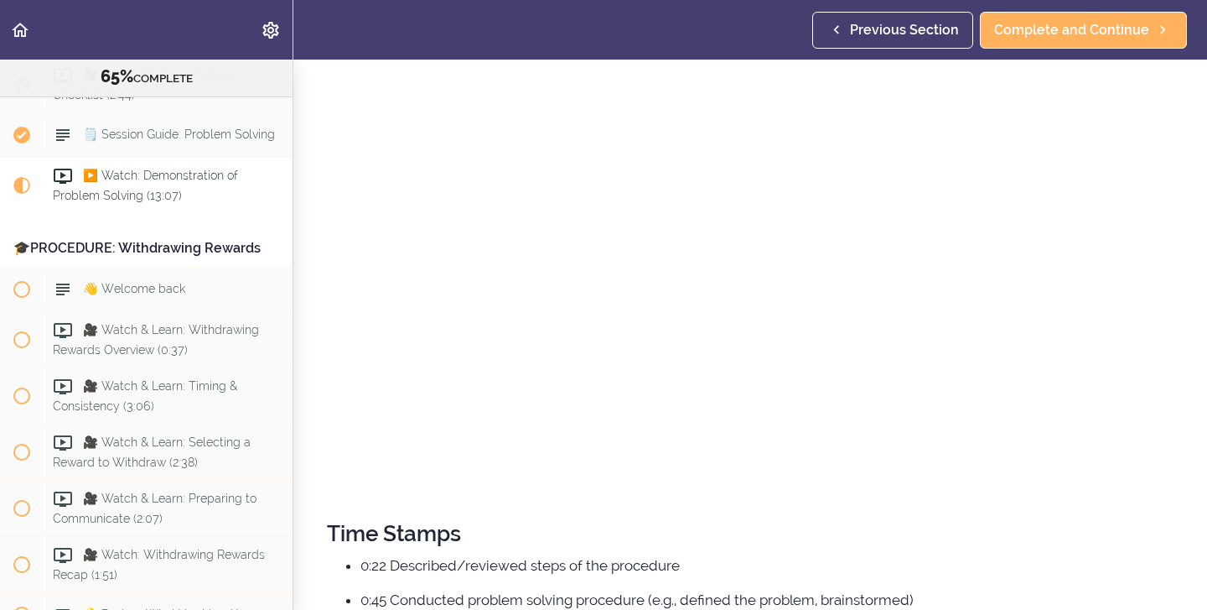
scroll to position [402, 0]
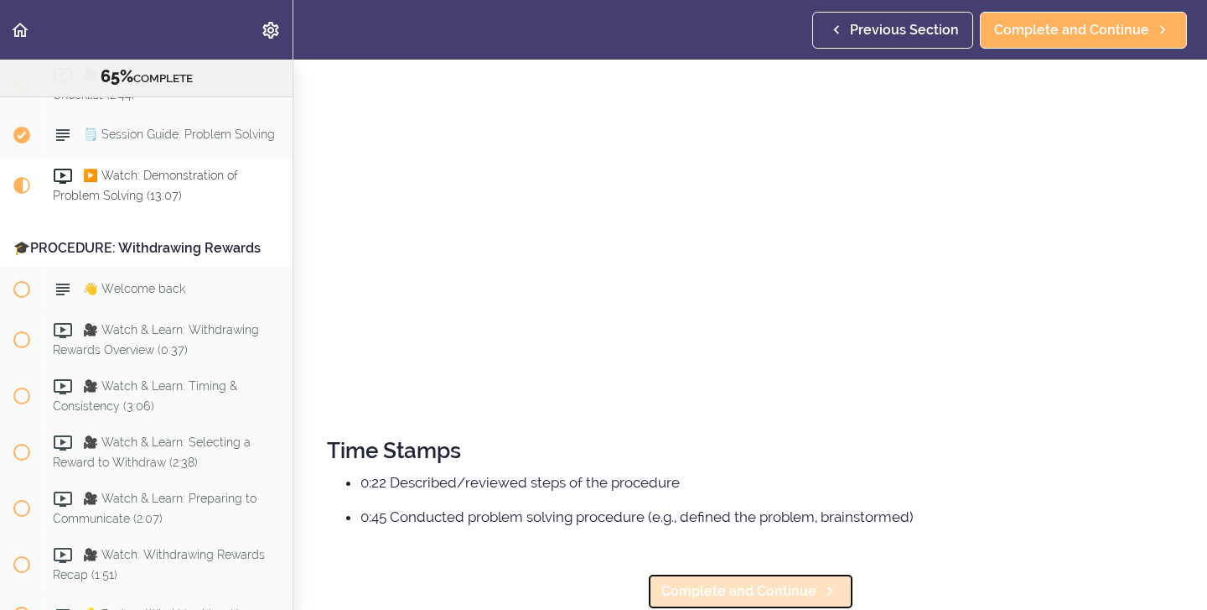
click at [717, 591] on span "Complete and Continue" at bounding box center [739, 591] width 155 height 20
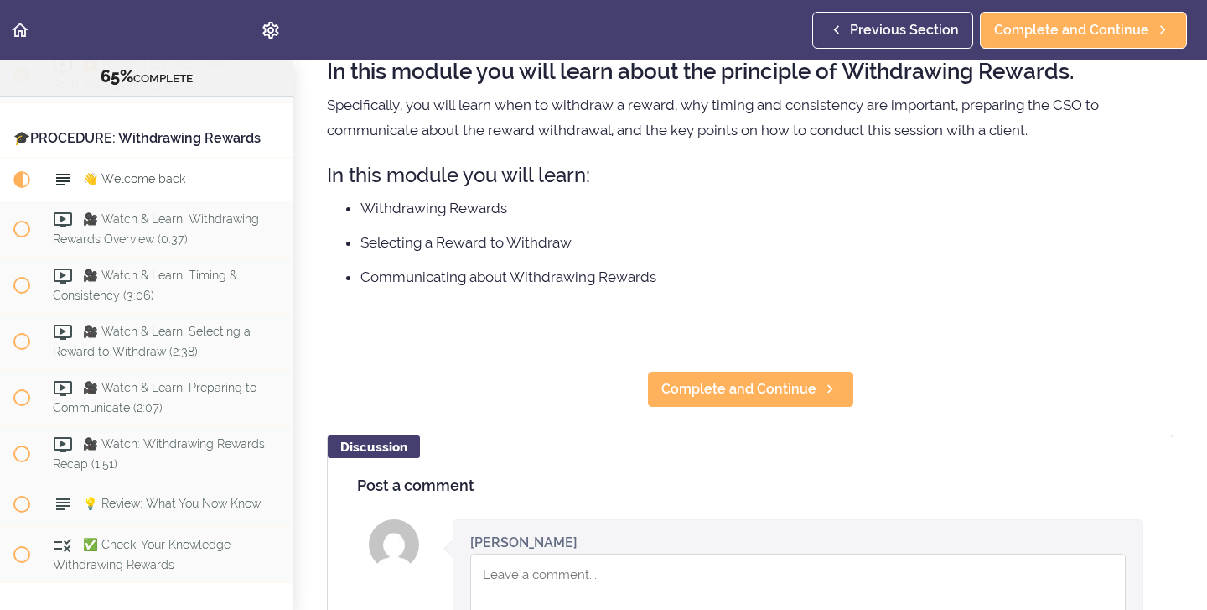
scroll to position [120, 0]
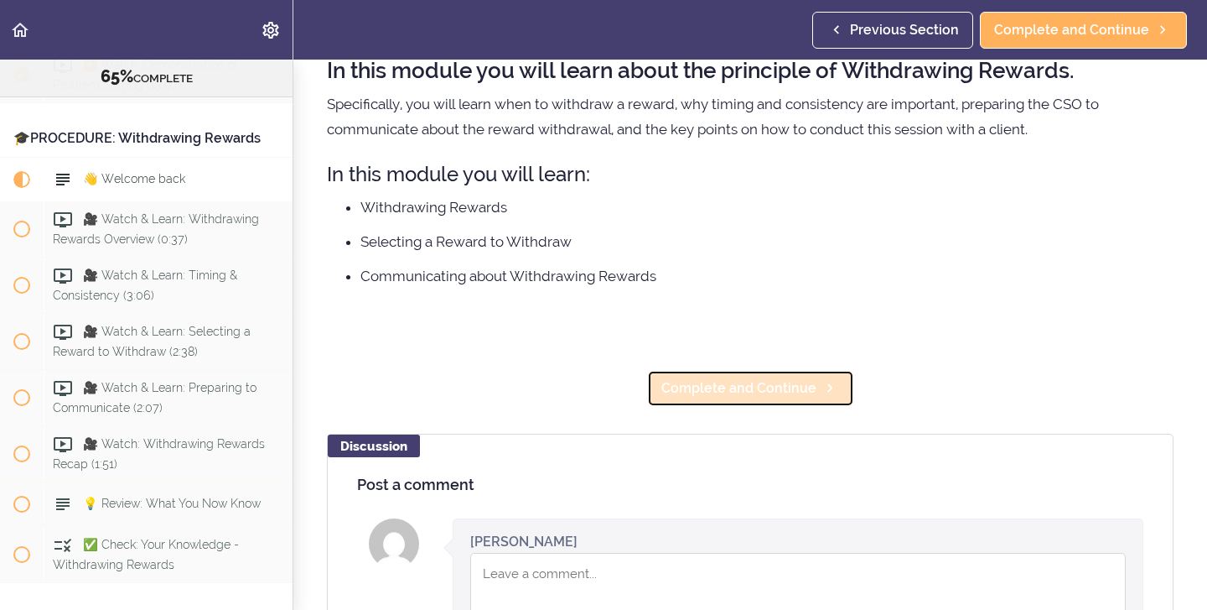
click at [755, 387] on span "Complete and Continue" at bounding box center [739, 388] width 155 height 20
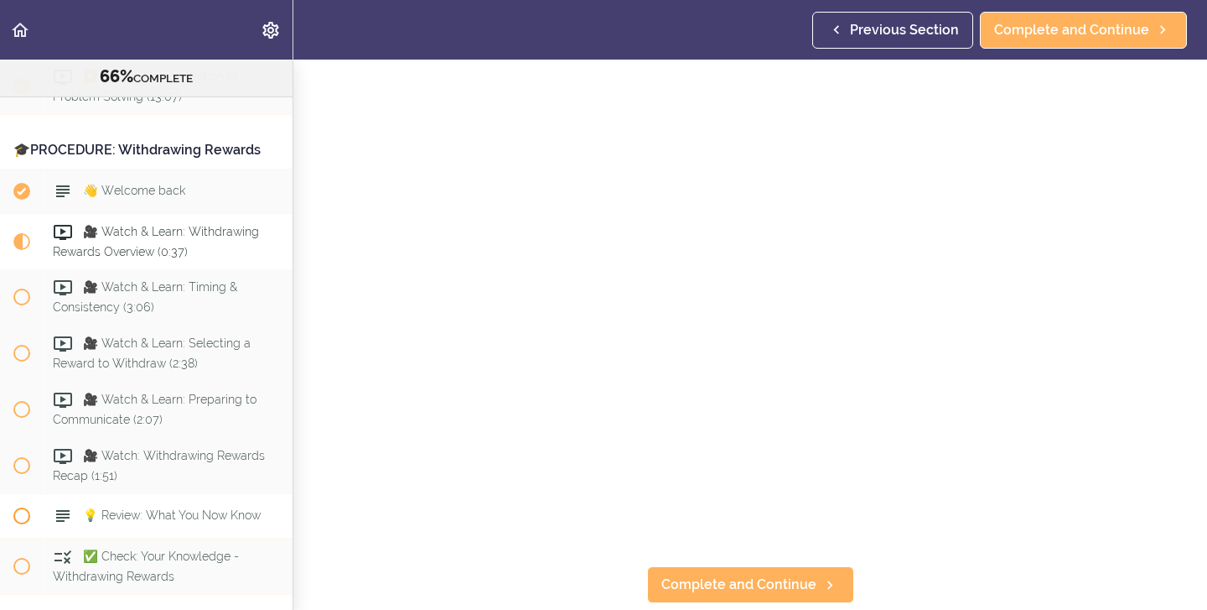
scroll to position [8060, 0]
click at [902, 34] on span "Previous Section" at bounding box center [904, 30] width 109 height 20
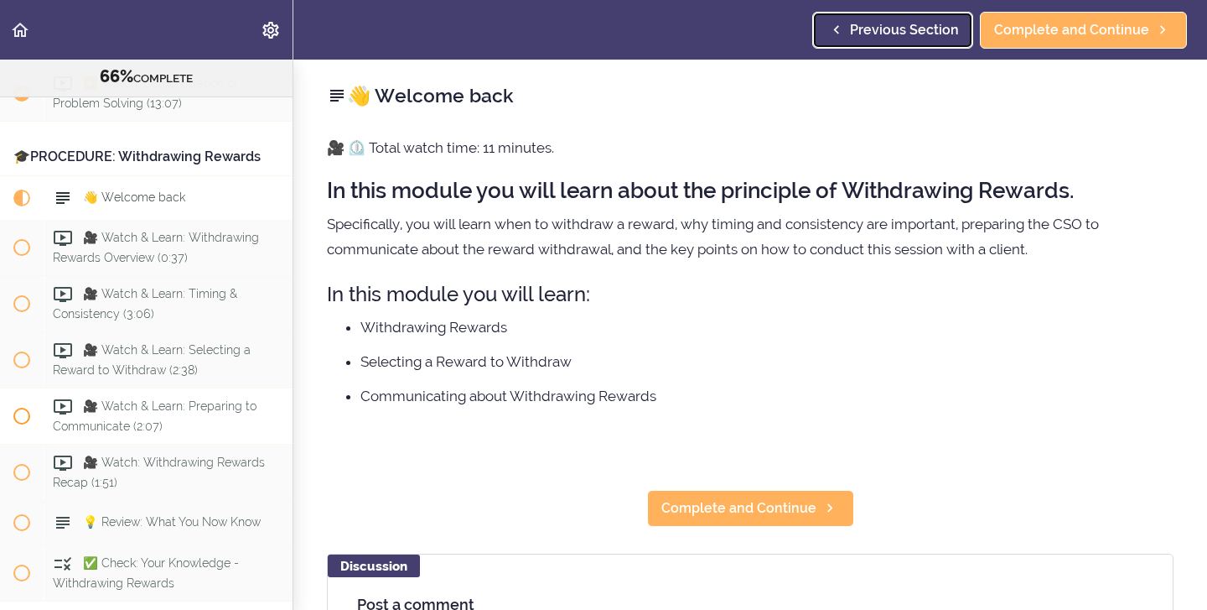
scroll to position [8051, 0]
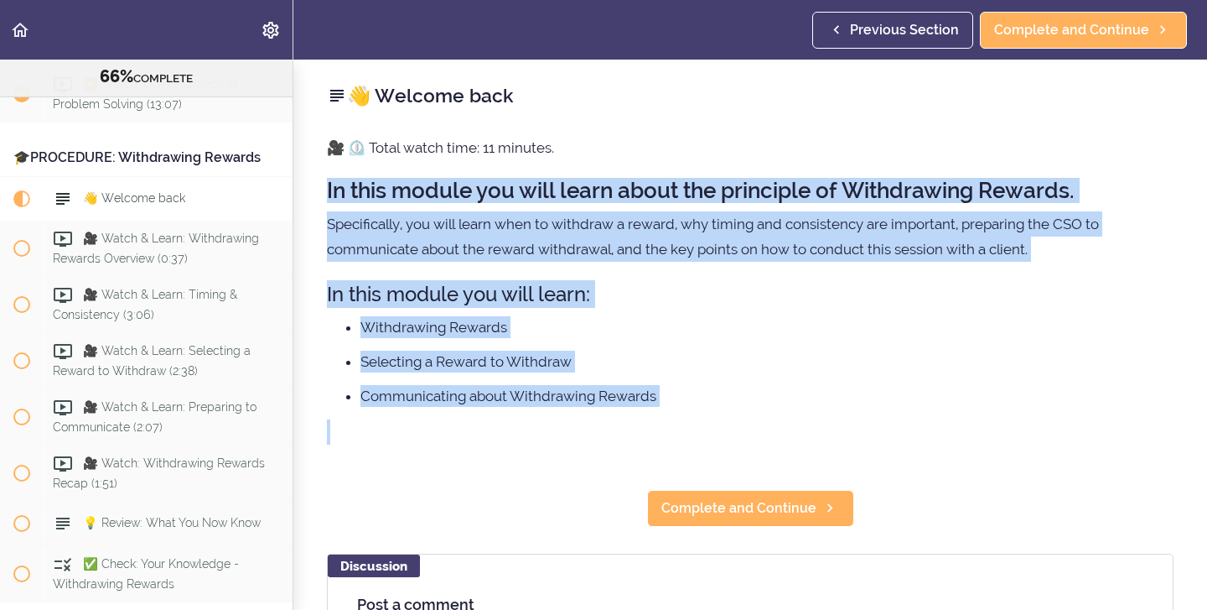
drag, startPoint x: 330, startPoint y: 189, endPoint x: 620, endPoint y: 426, distance: 374.8
click at [620, 426] on div "🎥 ⏲️ Total watch time: 11 minutes. In this module you will learn about the prin…" at bounding box center [750, 299] width 847 height 328
copy div "In this module you will learn about the principle of Withdrawing Rewards. Speci…"
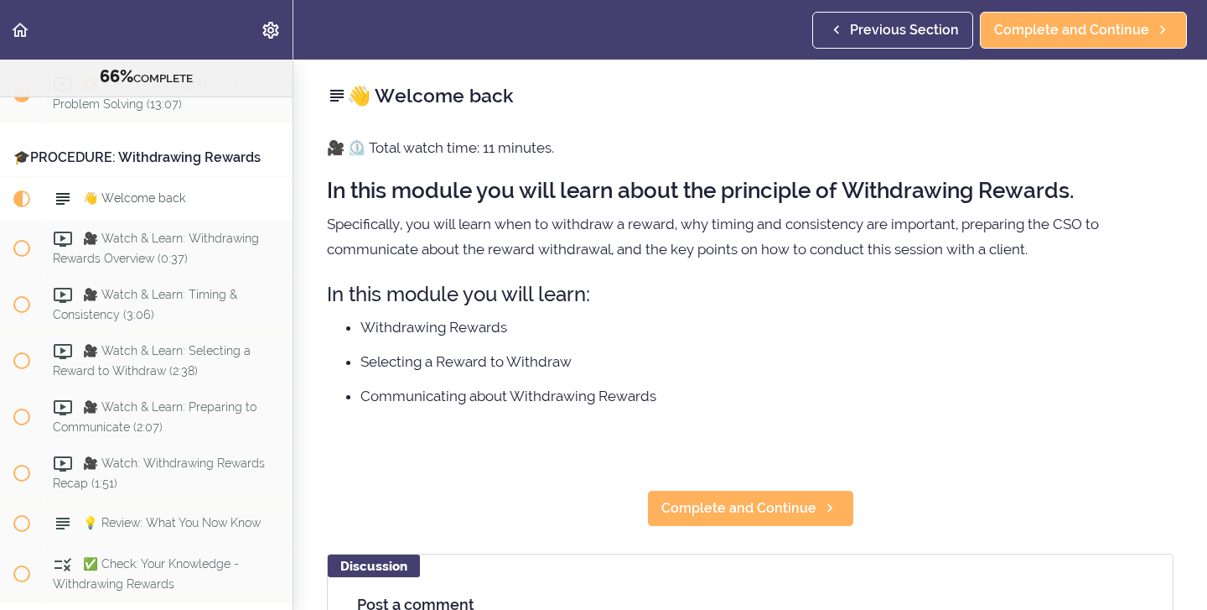
click at [580, 494] on div "👋 Welcome back 🎥 ⏲️ Total watch time: 11 minutes. In this module you will learn…" at bounding box center [750, 335] width 914 height 550
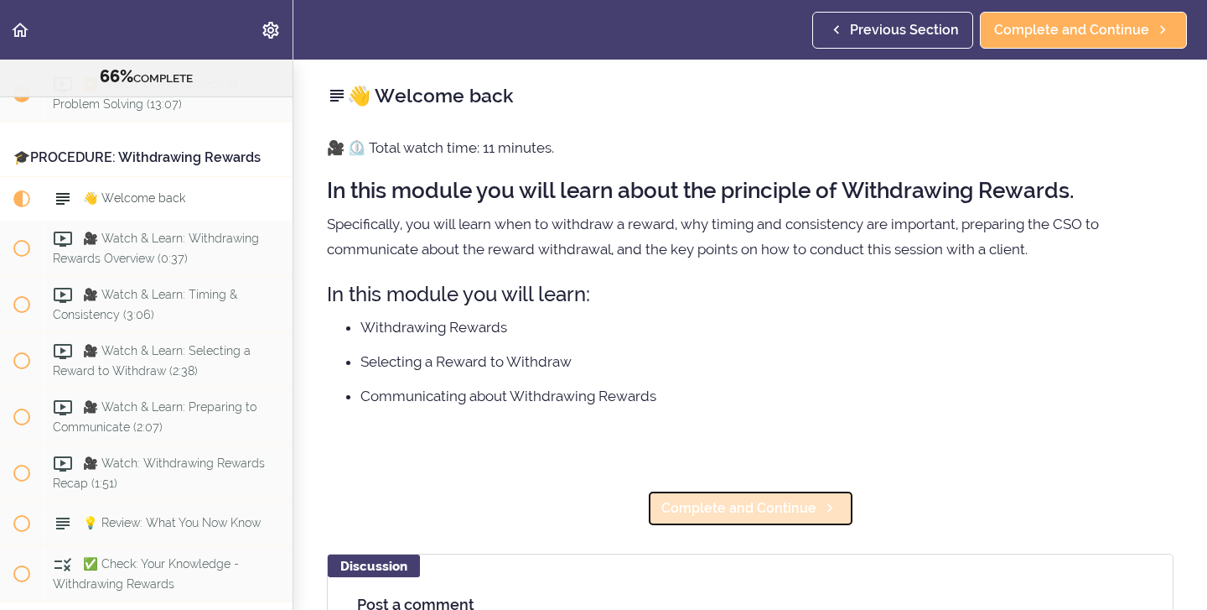
click at [724, 507] on span "Complete and Continue" at bounding box center [739, 508] width 155 height 20
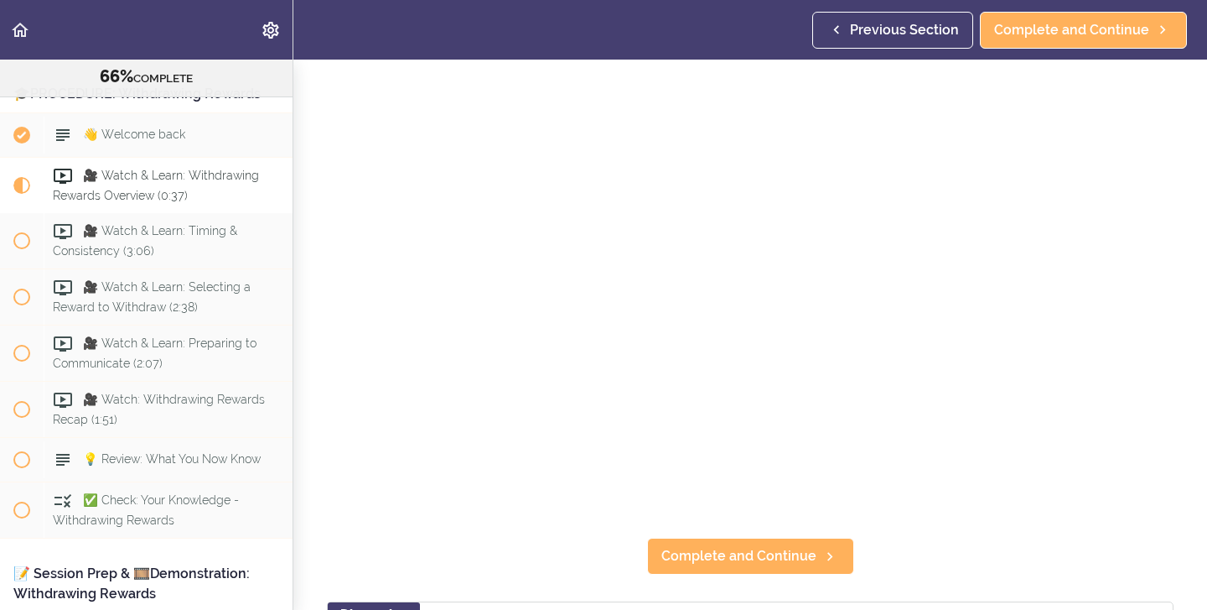
scroll to position [103, 0]
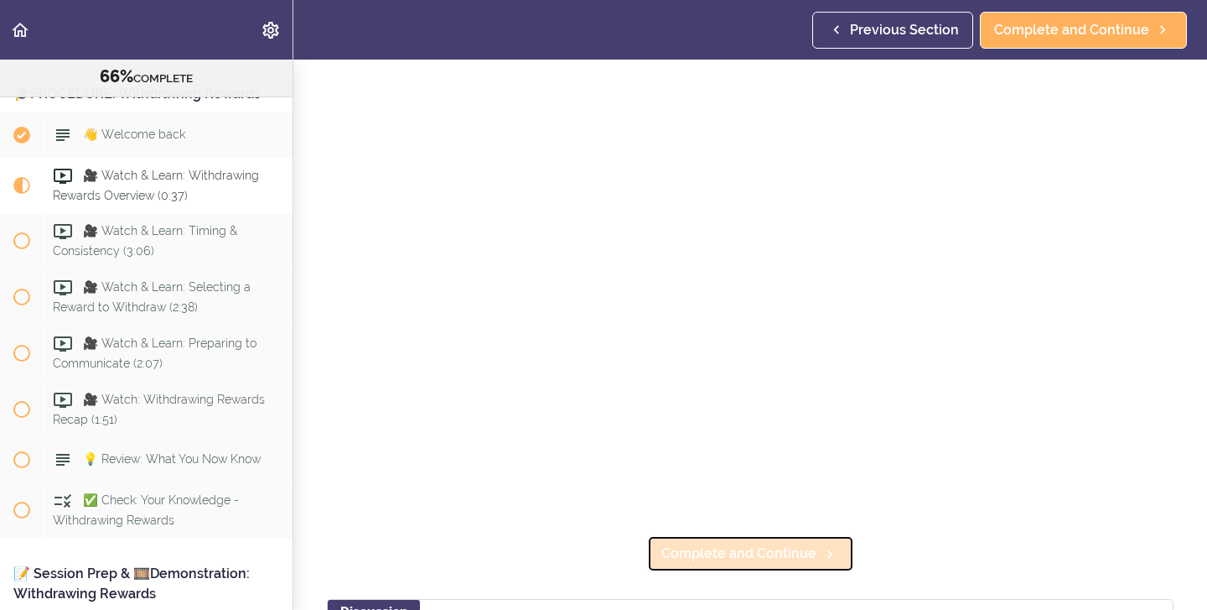
click at [716, 556] on span "Complete and Continue" at bounding box center [739, 553] width 155 height 20
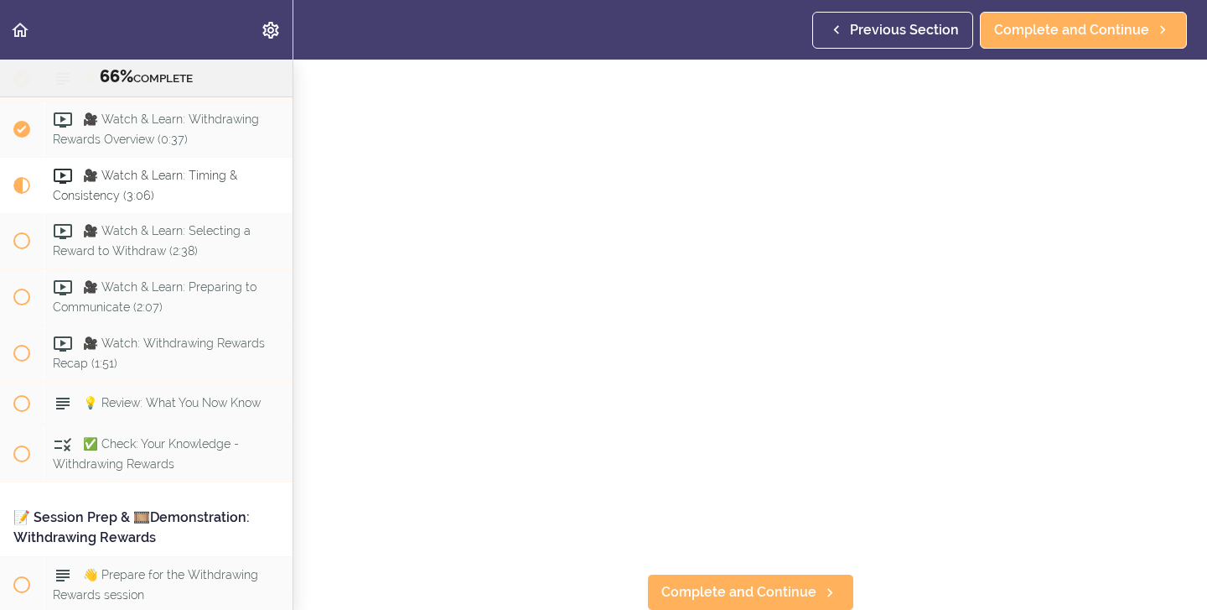
scroll to position [65, 0]
